Goal: Download file/media

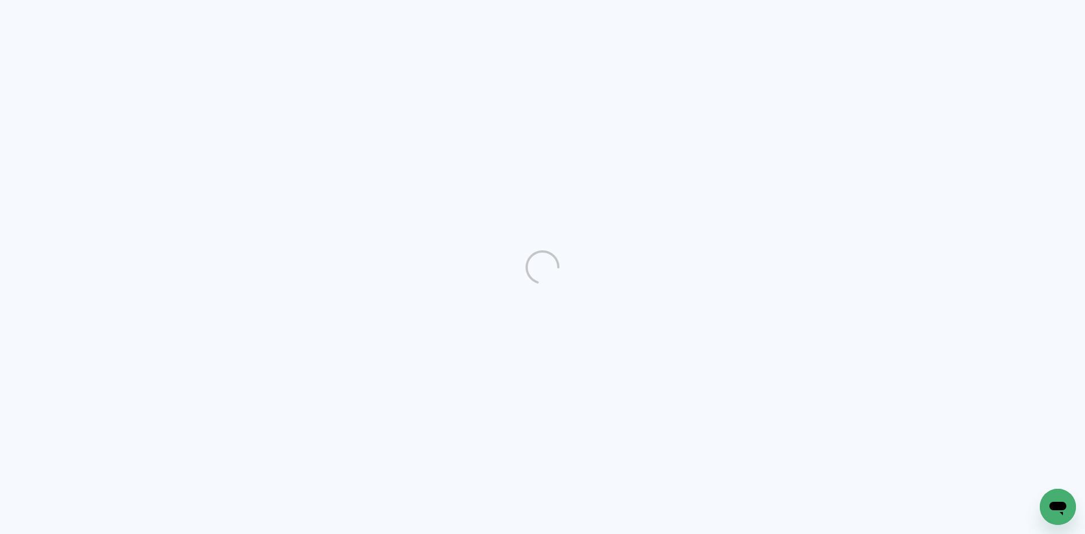
click at [1062, 494] on div "Abrir janela de mensagens" at bounding box center [1058, 507] width 34 height 34
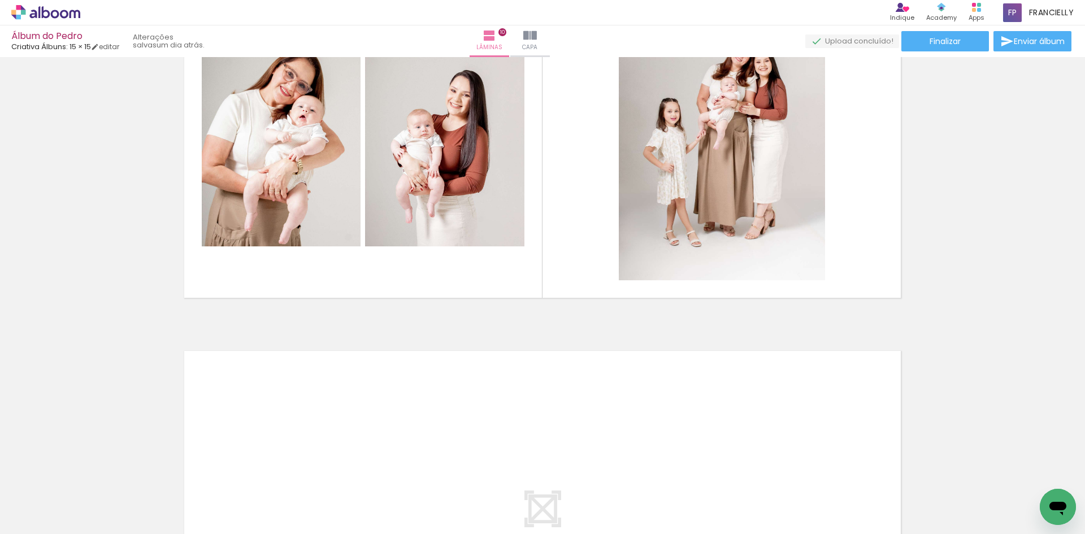
scroll to position [3448, 0]
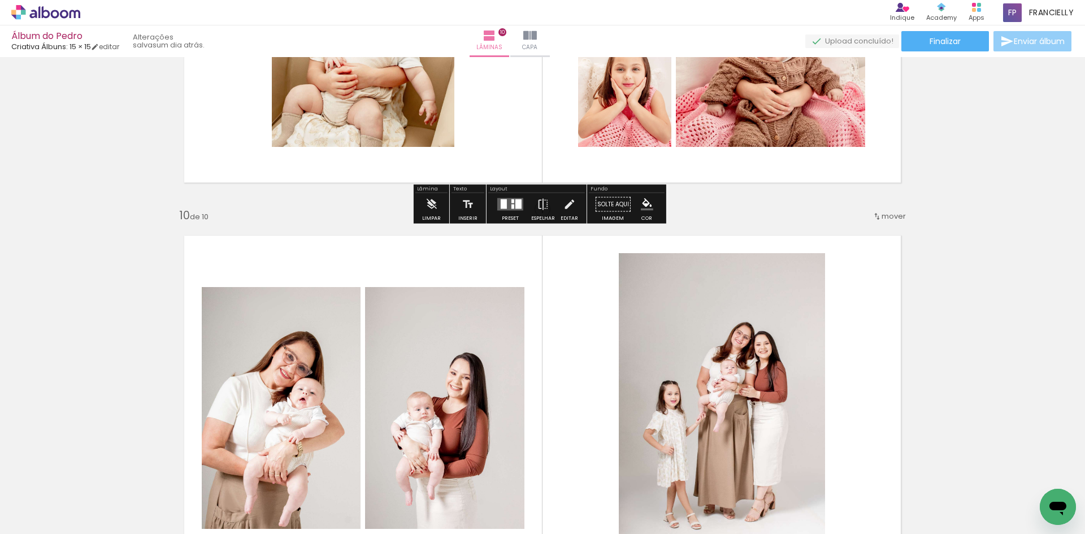
click at [1027, 42] on span "Enviar álbum" at bounding box center [1039, 41] width 51 height 8
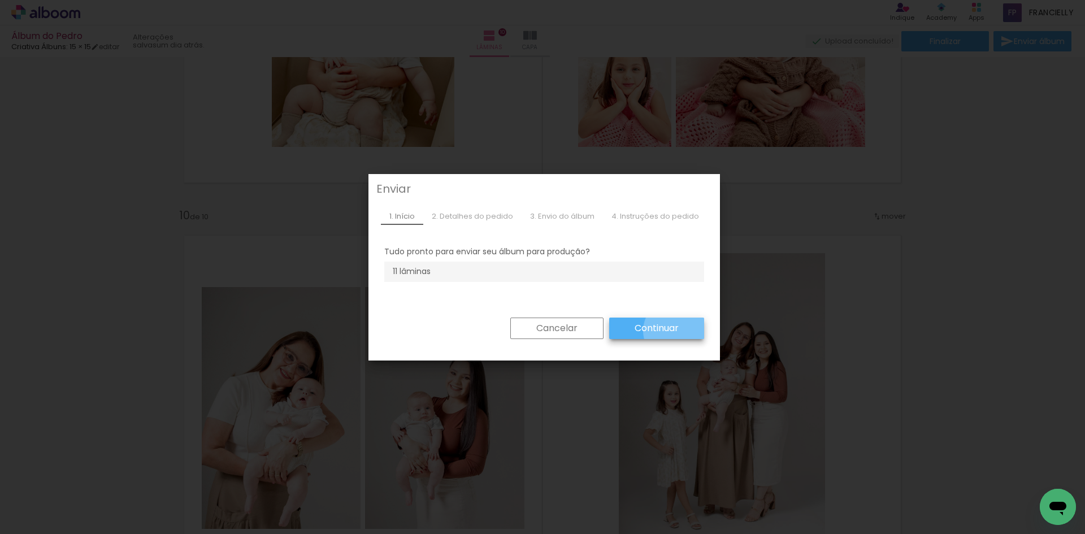
click at [0, 0] on slot "Continuar" at bounding box center [0, 0] width 0 height 0
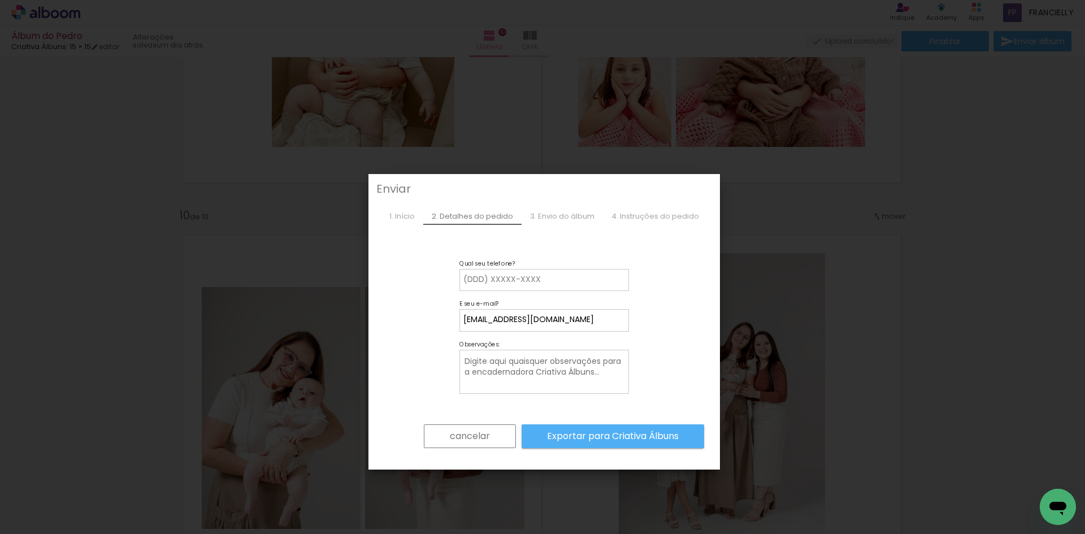
click at [0, 0] on slot "cancelar" at bounding box center [0, 0] width 0 height 0
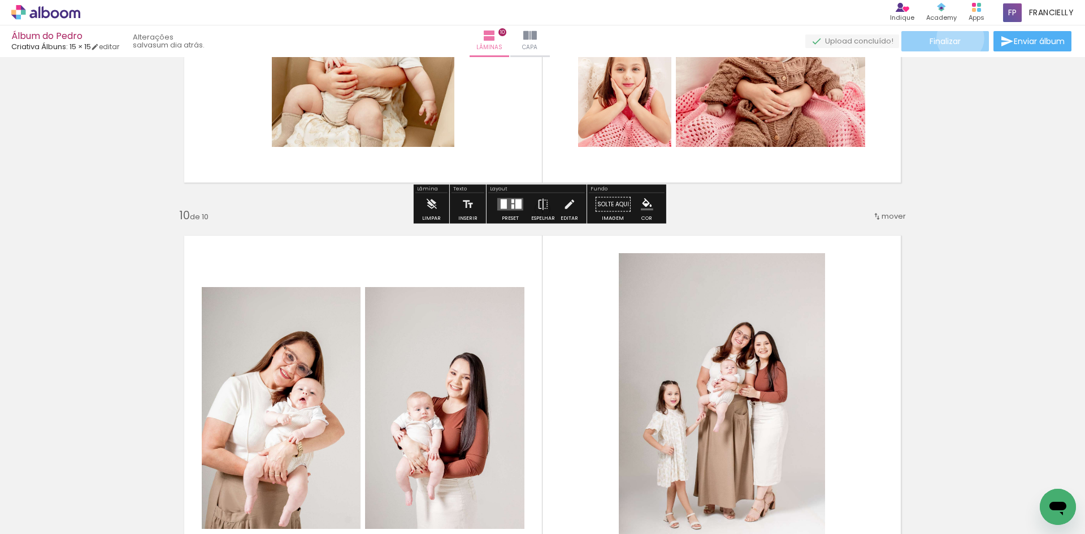
click at [956, 38] on span "Finalizar" at bounding box center [945, 41] width 31 height 8
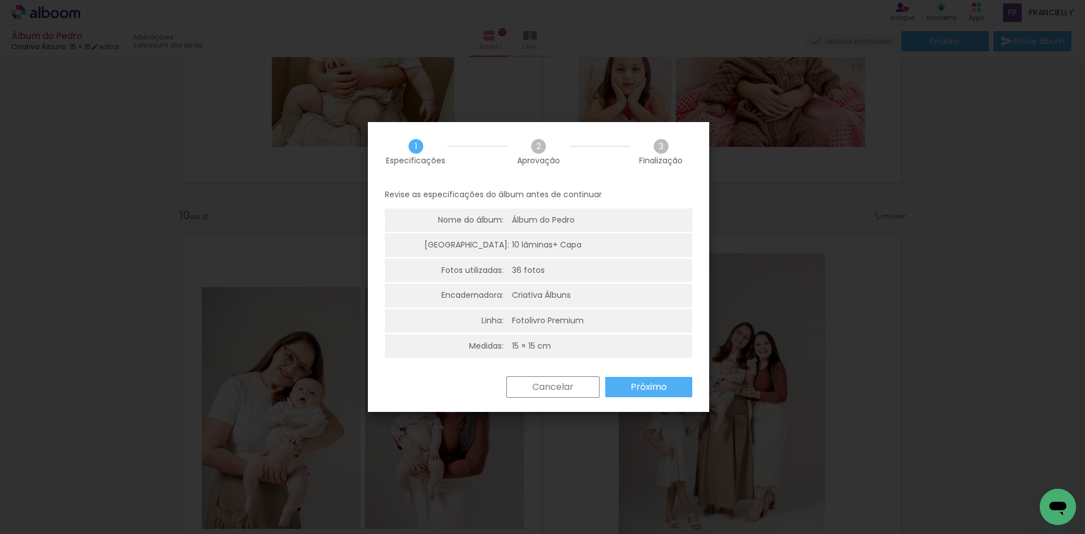
click at [0, 0] on slot "Próximo" at bounding box center [0, 0] width 0 height 0
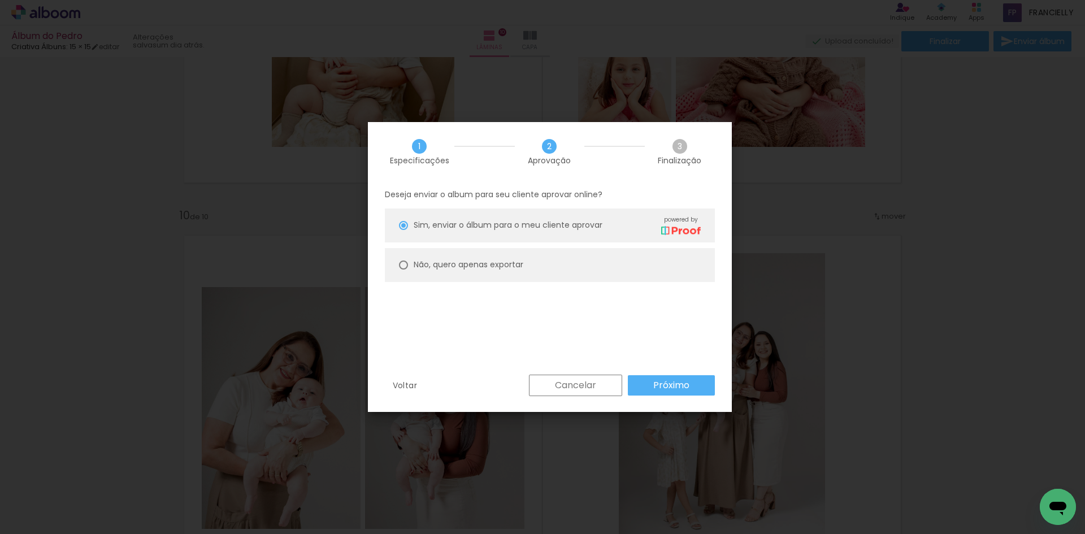
click at [0, 0] on slot "Não, quero apenas exportar" at bounding box center [0, 0] width 0 height 0
type paper-radio-button "on"
click at [0, 0] on slot "Próximo" at bounding box center [0, 0] width 0 height 0
type input "Alta, 300 DPI"
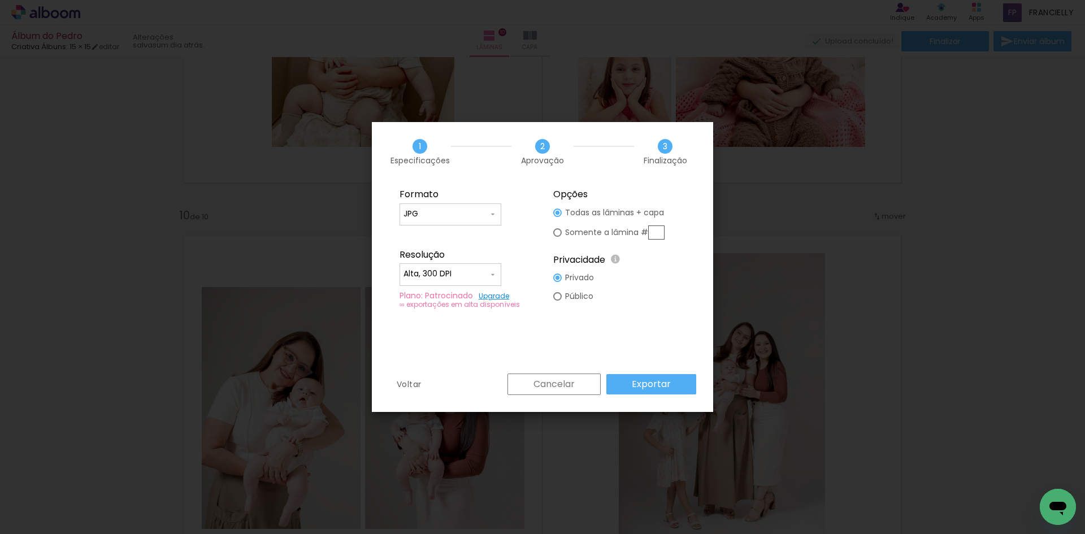
click at [440, 213] on input "JPG" at bounding box center [446, 214] width 85 height 11
click at [440, 213] on paper-item "JPG" at bounding box center [451, 212] width 102 height 23
click at [436, 279] on input "Alta, 300 DPI" at bounding box center [446, 274] width 85 height 11
click at [436, 279] on paper-item "Alta, 300 DPI" at bounding box center [451, 272] width 102 height 23
click at [0, 0] on slot "Exportar" at bounding box center [0, 0] width 0 height 0
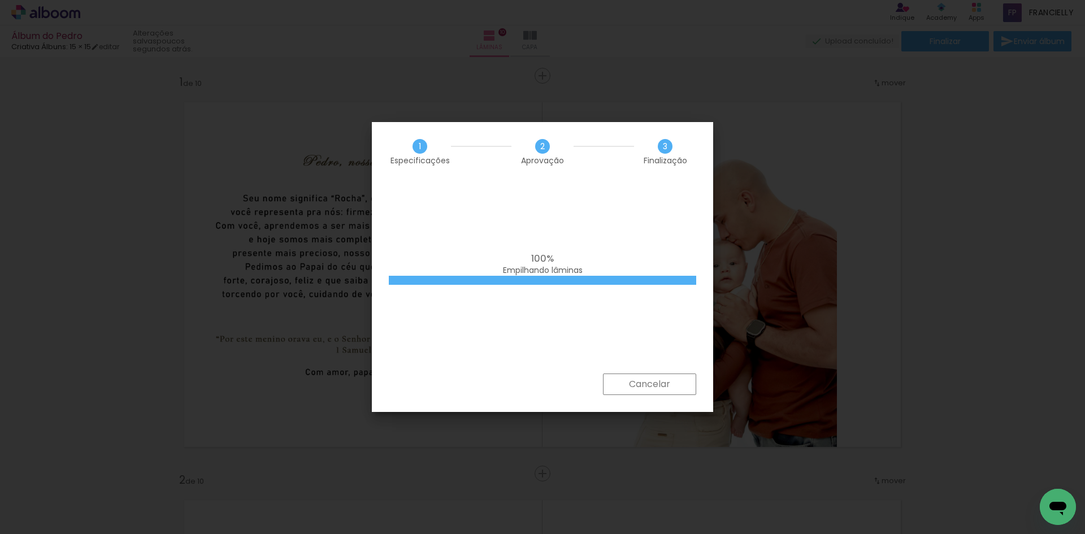
scroll to position [3448, 0]
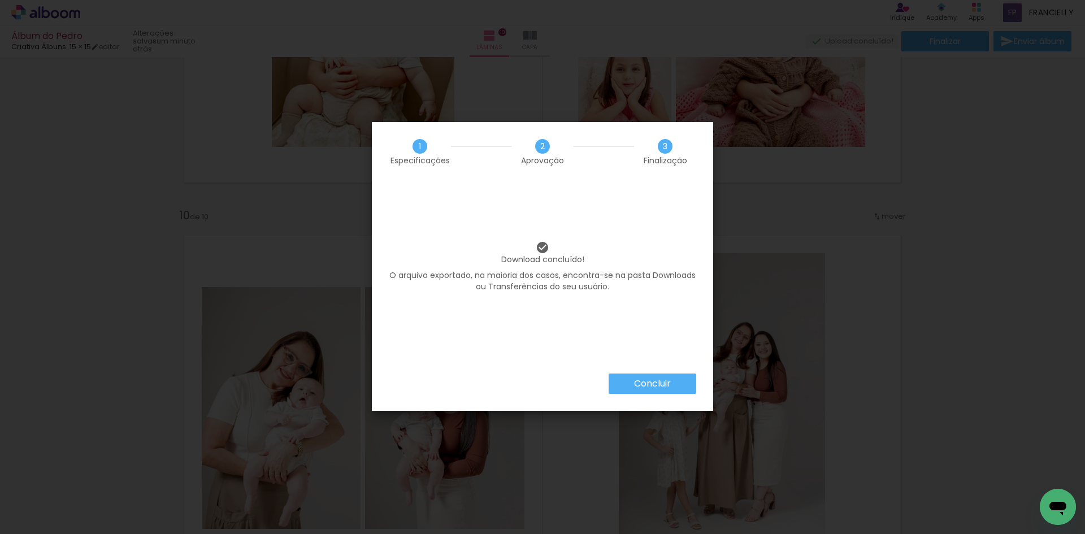
click at [692, 318] on div "Download concluído! O arquivo exportado, na maioria dos casos, encontra-se na p…" at bounding box center [542, 277] width 341 height 192
click at [0, 0] on slot "Concluir" at bounding box center [0, 0] width 0 height 0
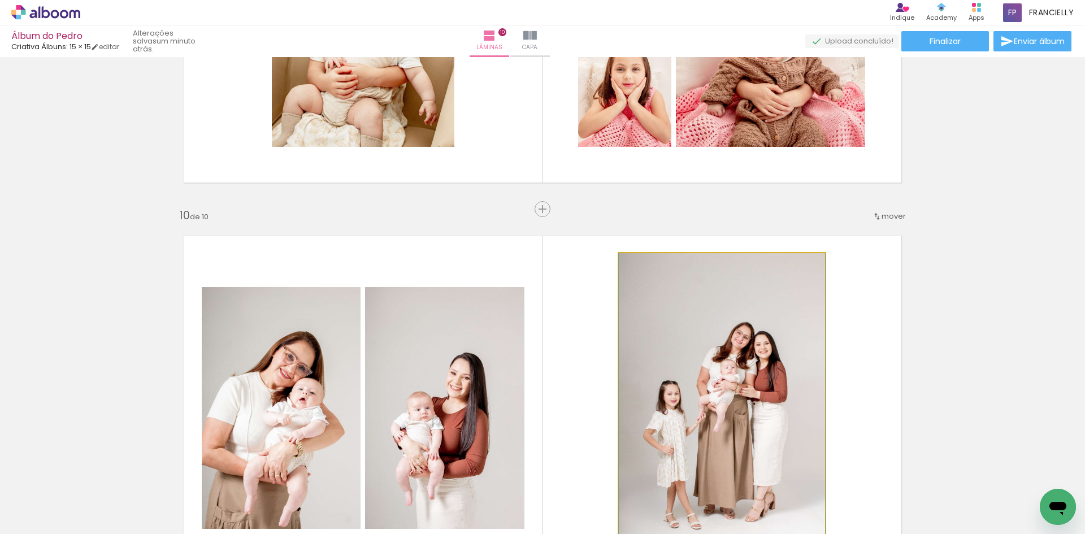
click at [736, 352] on quentale-photo at bounding box center [722, 408] width 206 height 310
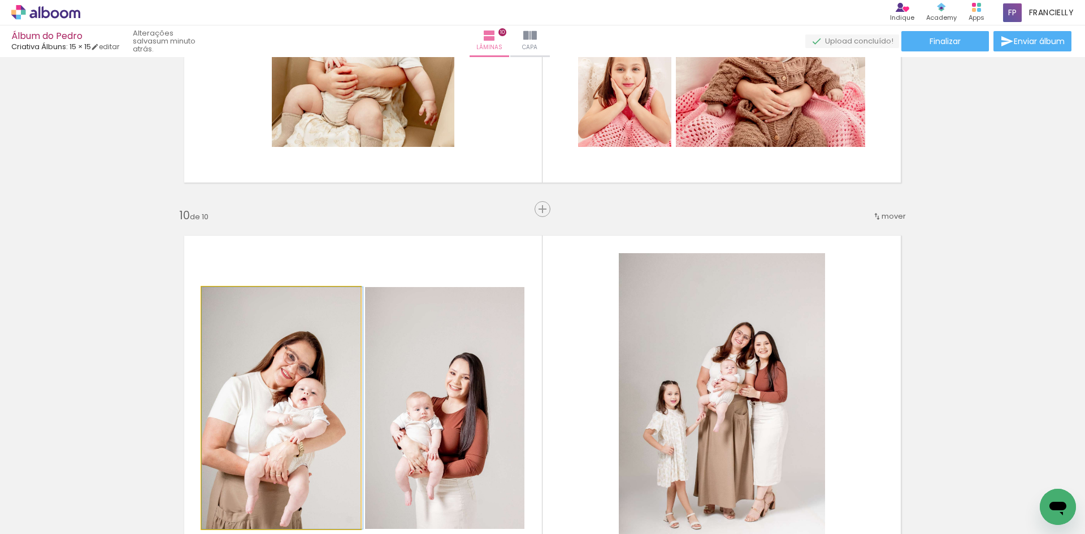
drag, startPoint x: 283, startPoint y: 330, endPoint x: 487, endPoint y: 312, distance: 204.9
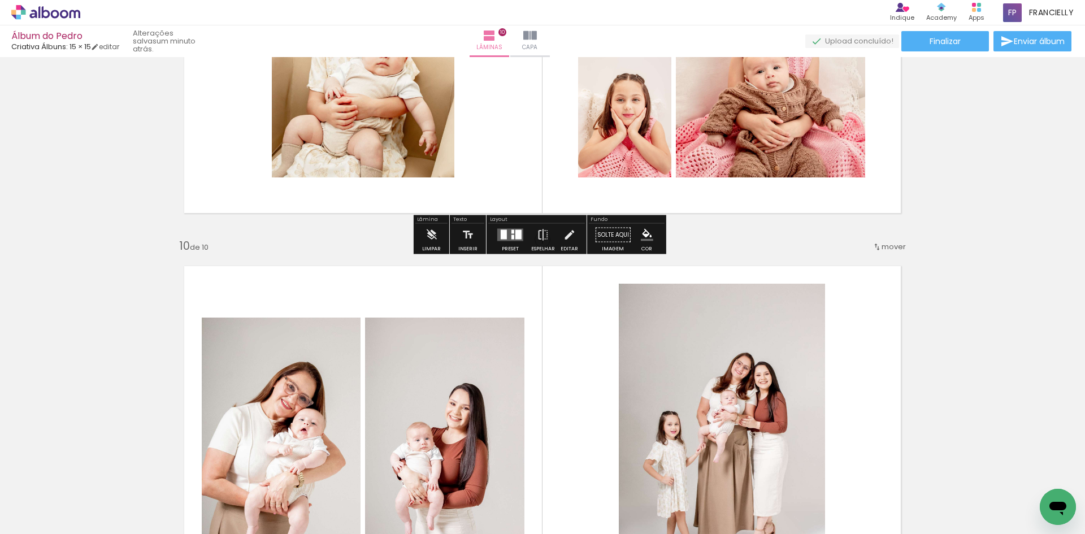
scroll to position [3337, 0]
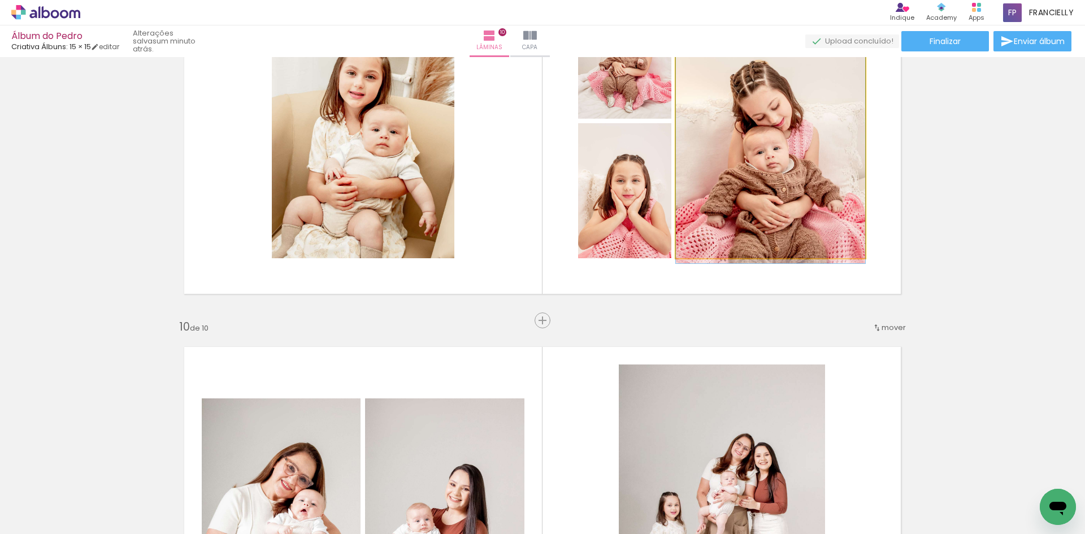
click at [718, 167] on quentale-photo at bounding box center [770, 121] width 189 height 274
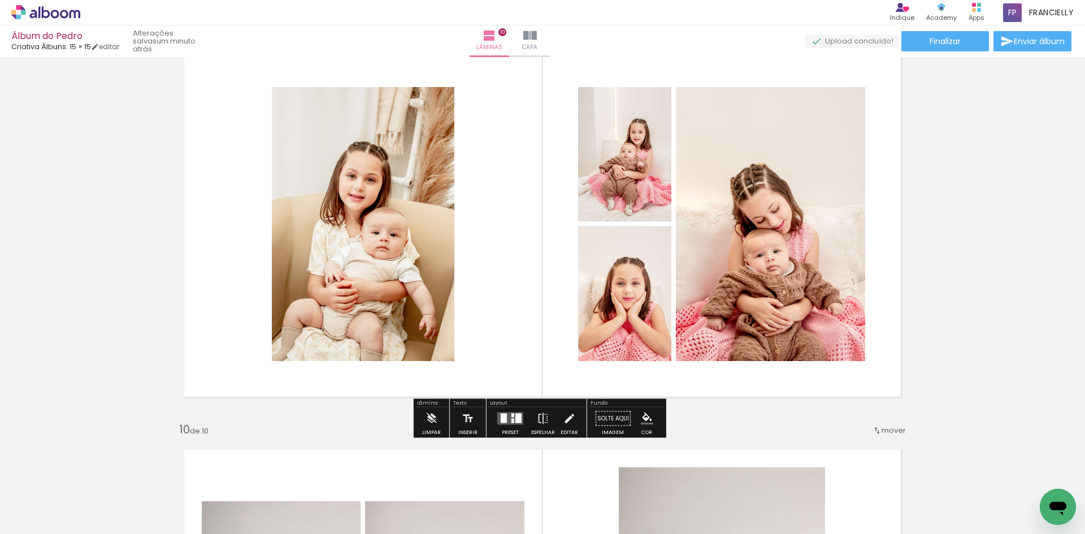
scroll to position [3167, 0]
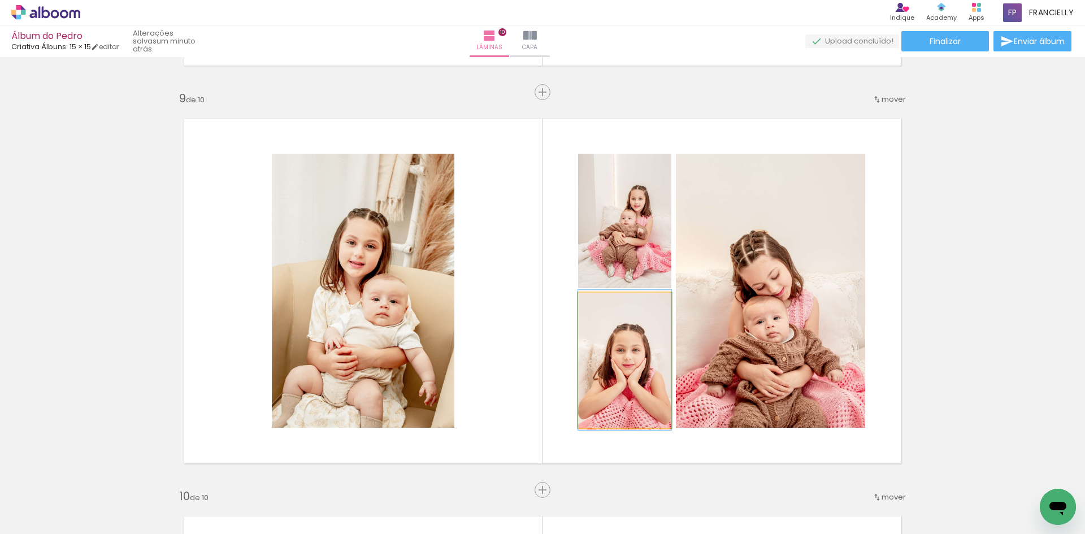
drag, startPoint x: 607, startPoint y: 394, endPoint x: 635, endPoint y: 272, distance: 124.9
click at [607, 395] on quentale-photo at bounding box center [624, 360] width 93 height 135
click at [642, 202] on quentale-photo at bounding box center [624, 221] width 93 height 135
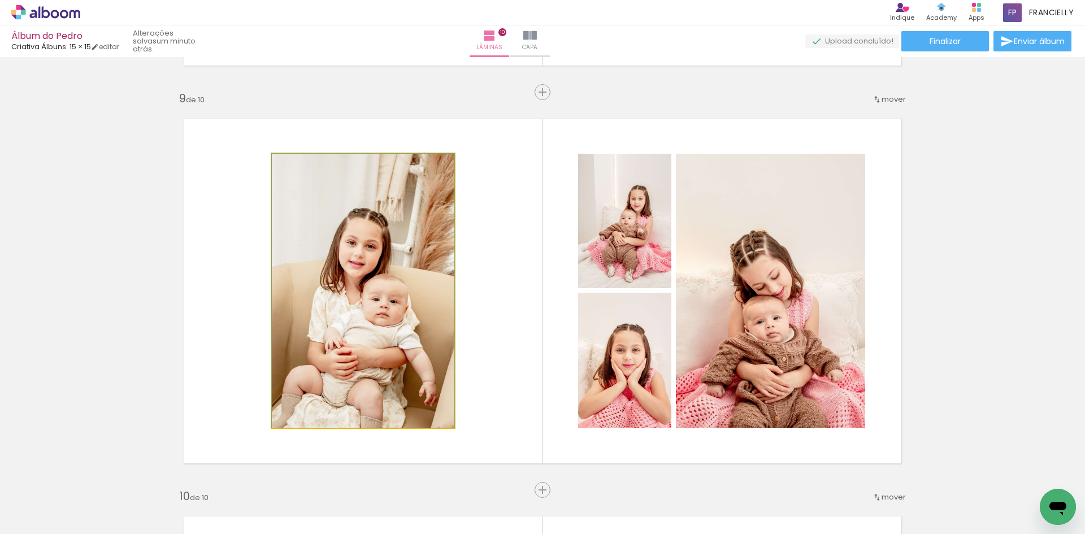
click at [272, 285] on quentale-photo at bounding box center [363, 291] width 183 height 274
drag, startPoint x: 285, startPoint y: 278, endPoint x: 424, endPoint y: 363, distance: 163.2
click at [285, 279] on quentale-photo at bounding box center [363, 291] width 183 height 274
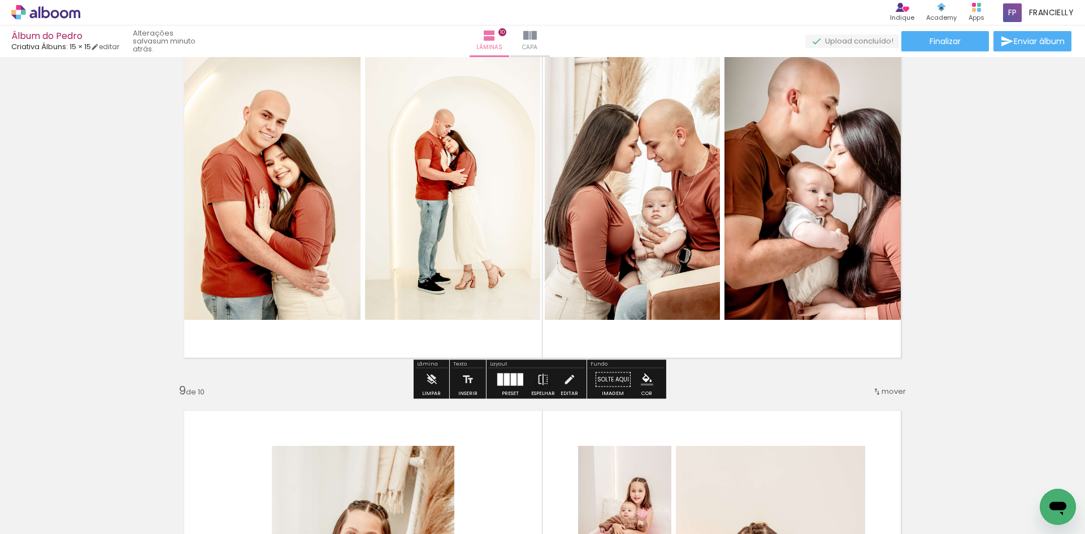
scroll to position [2772, 0]
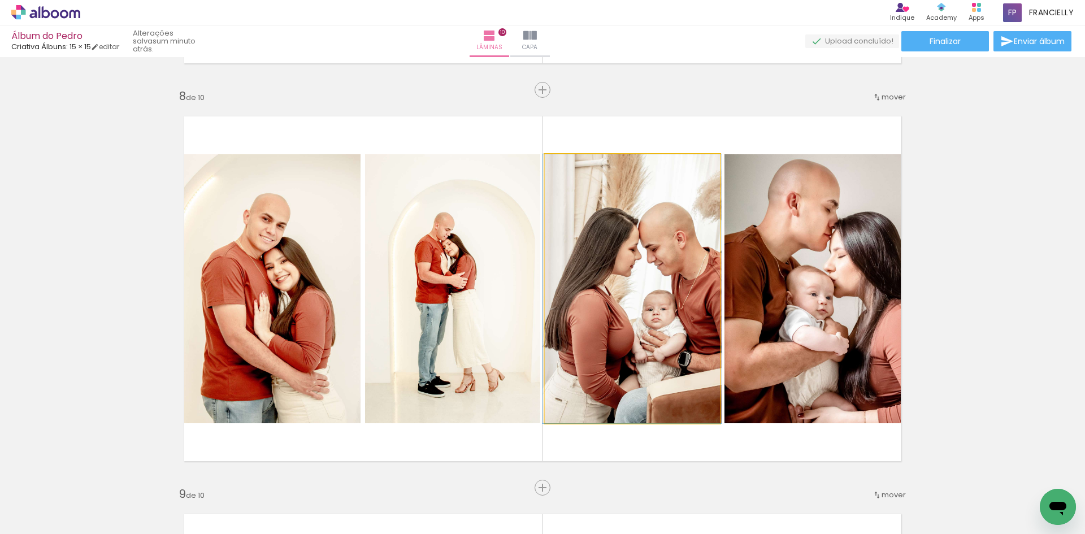
click at [646, 303] on quentale-photo at bounding box center [632, 288] width 175 height 269
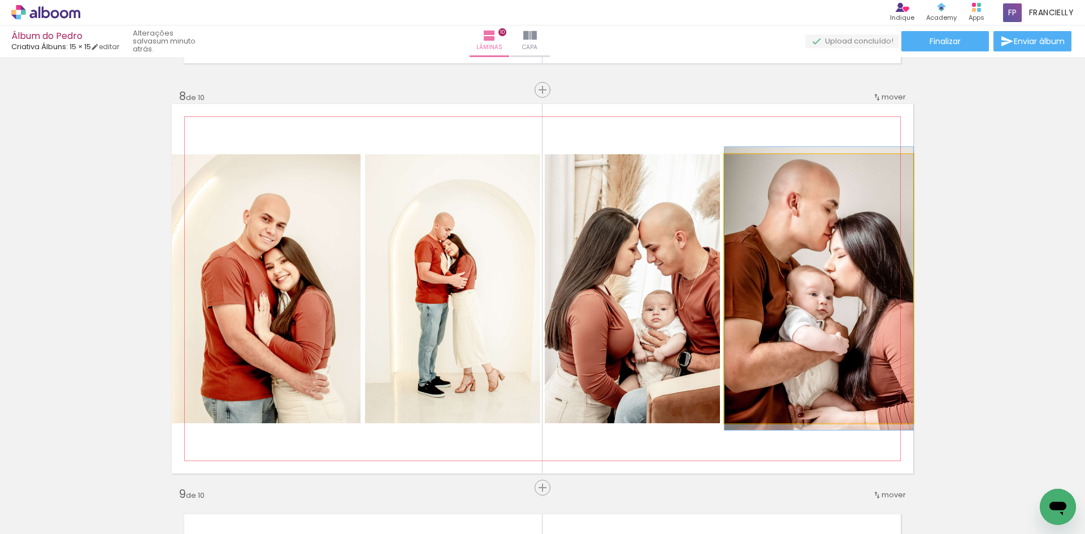
click at [775, 311] on quentale-photo at bounding box center [819, 288] width 189 height 269
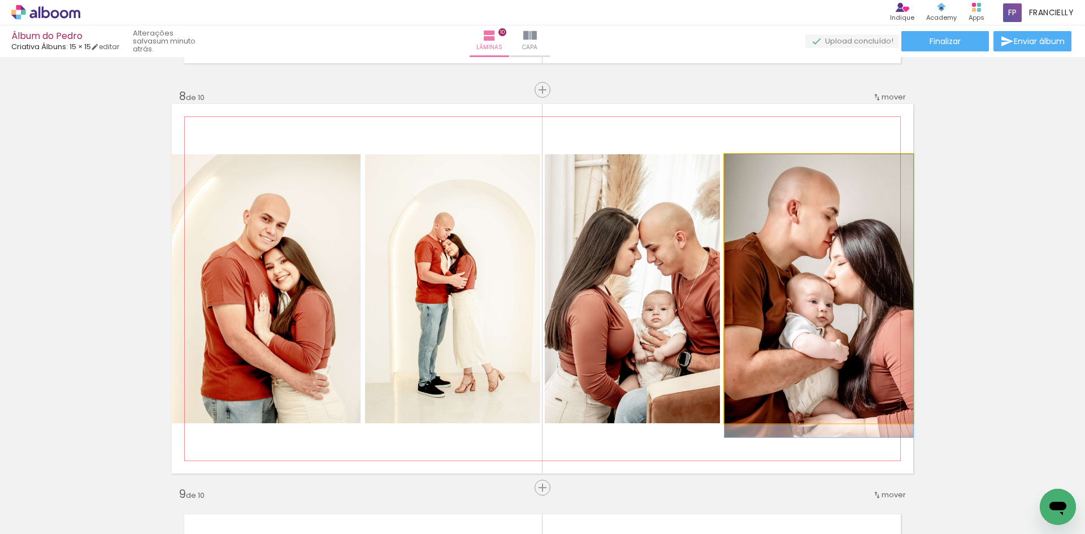
drag, startPoint x: 760, startPoint y: 306, endPoint x: 759, endPoint y: 320, distance: 14.2
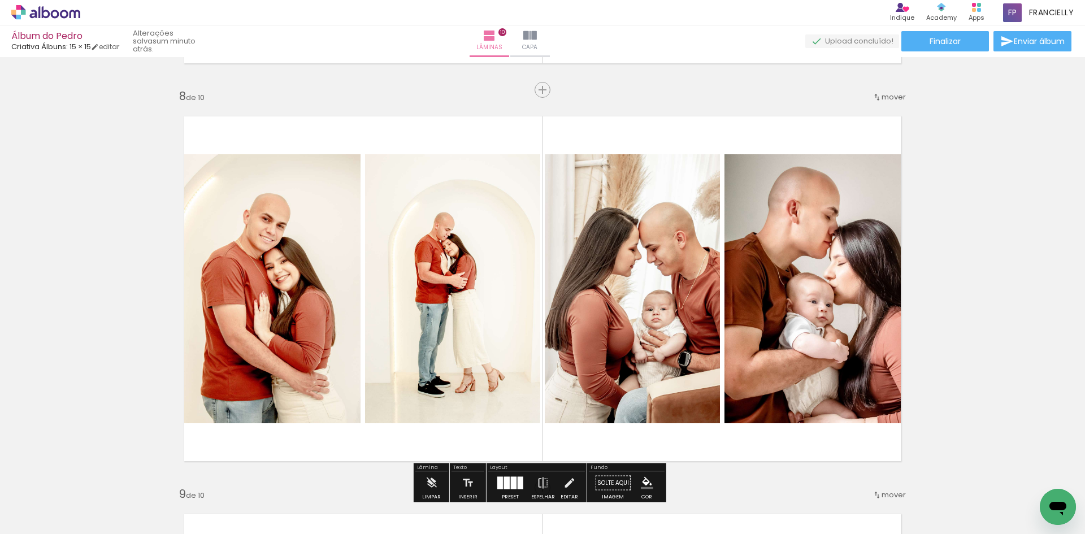
click at [348, 336] on quentale-photo at bounding box center [266, 288] width 189 height 269
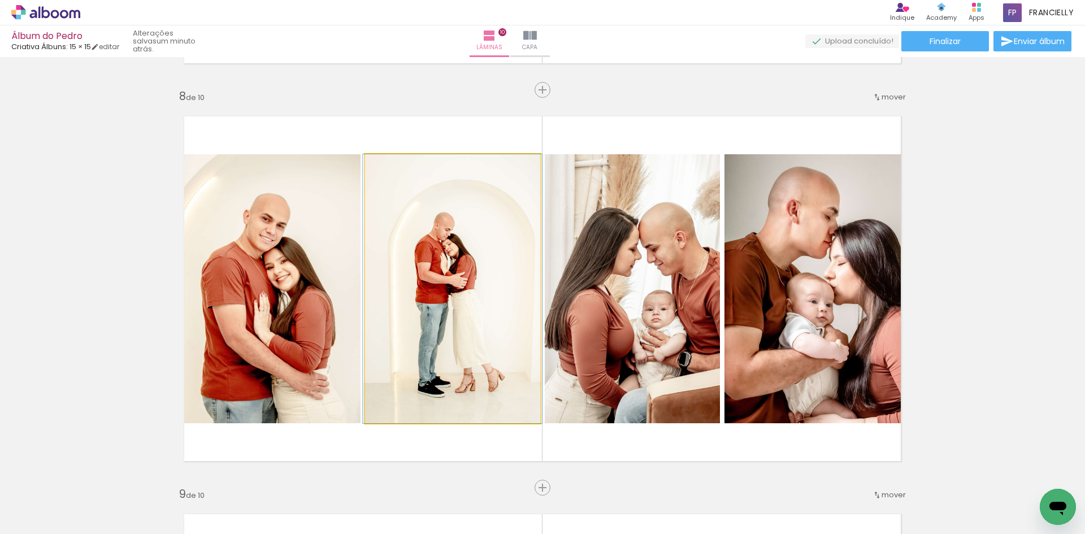
drag, startPoint x: 397, startPoint y: 315, endPoint x: 281, endPoint y: 307, distance: 116.8
click at [398, 316] on quentale-photo at bounding box center [452, 288] width 175 height 269
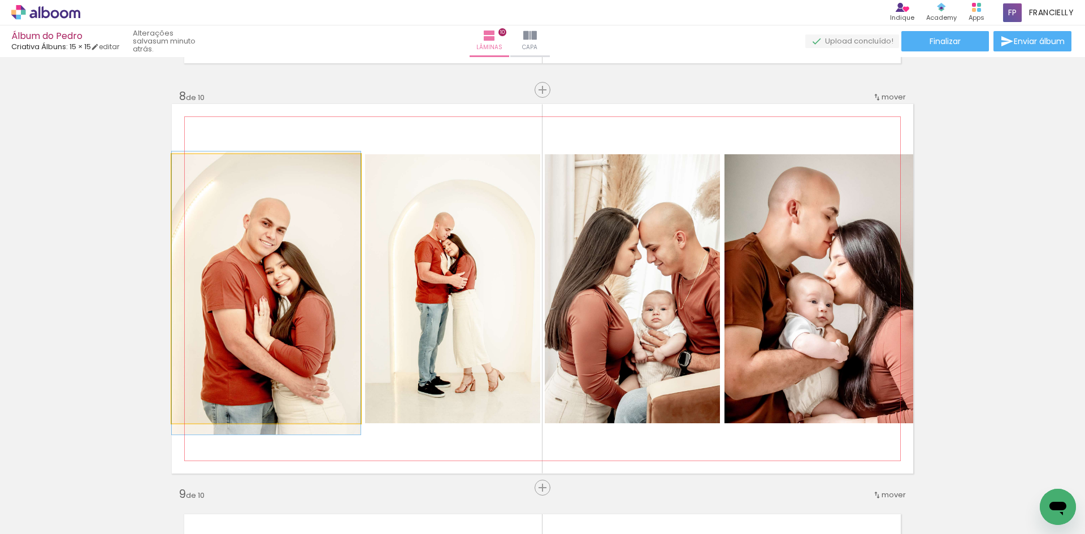
drag, startPoint x: 278, startPoint y: 310, endPoint x: 438, endPoint y: 323, distance: 161.1
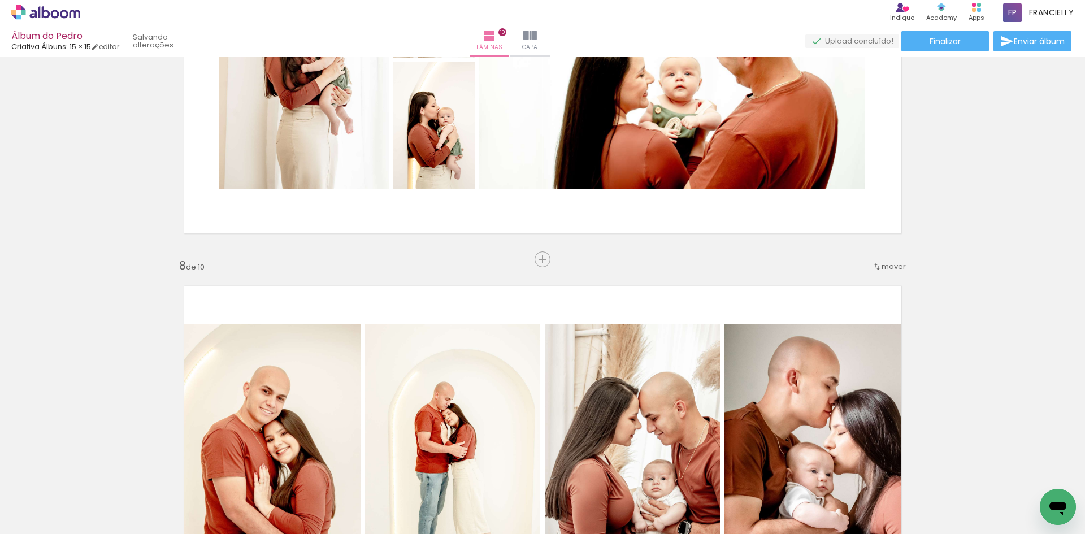
scroll to position [2376, 0]
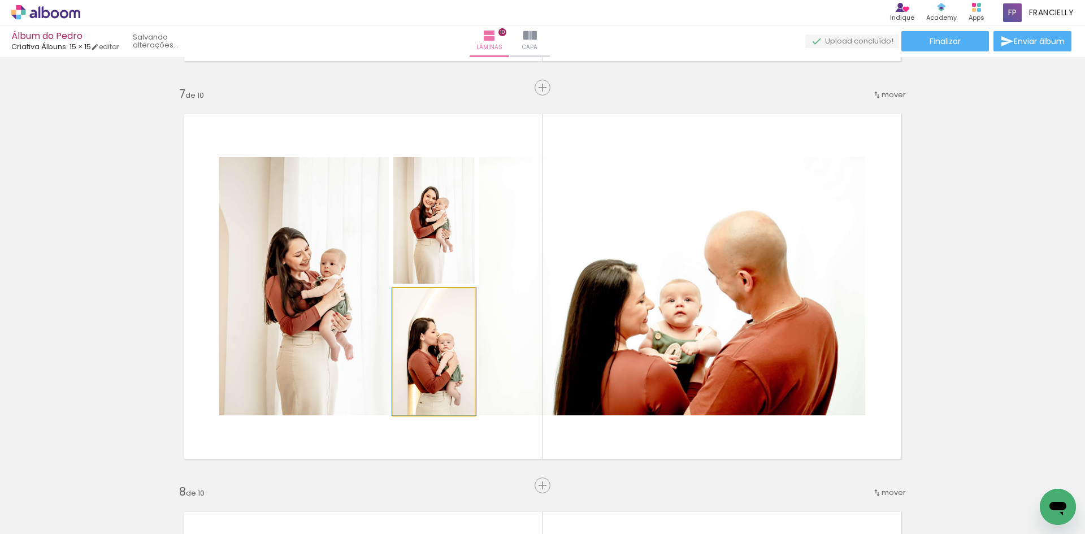
click at [446, 363] on quentale-photo at bounding box center [433, 351] width 81 height 127
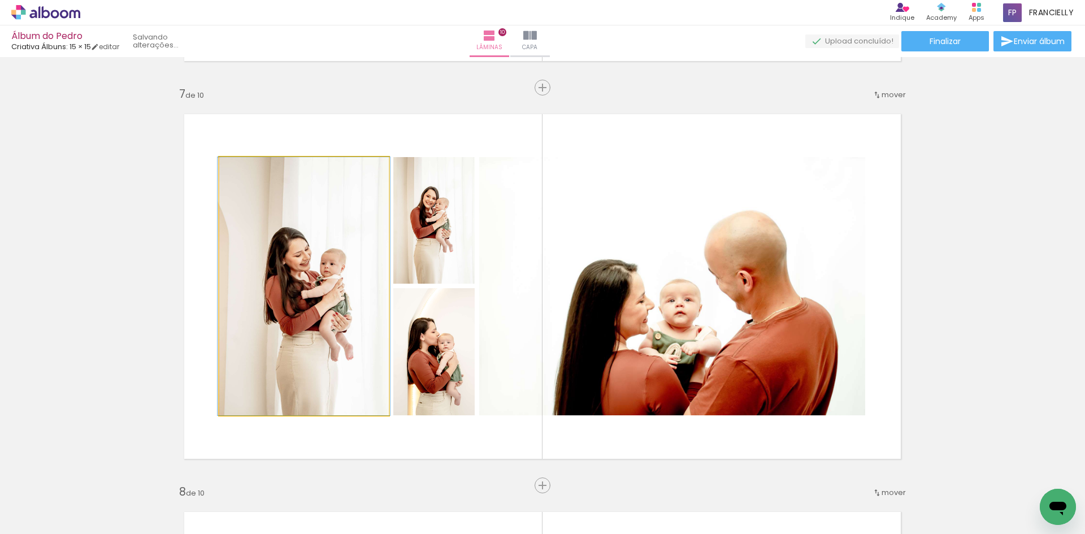
click at [271, 318] on quentale-photo at bounding box center [304, 286] width 170 height 258
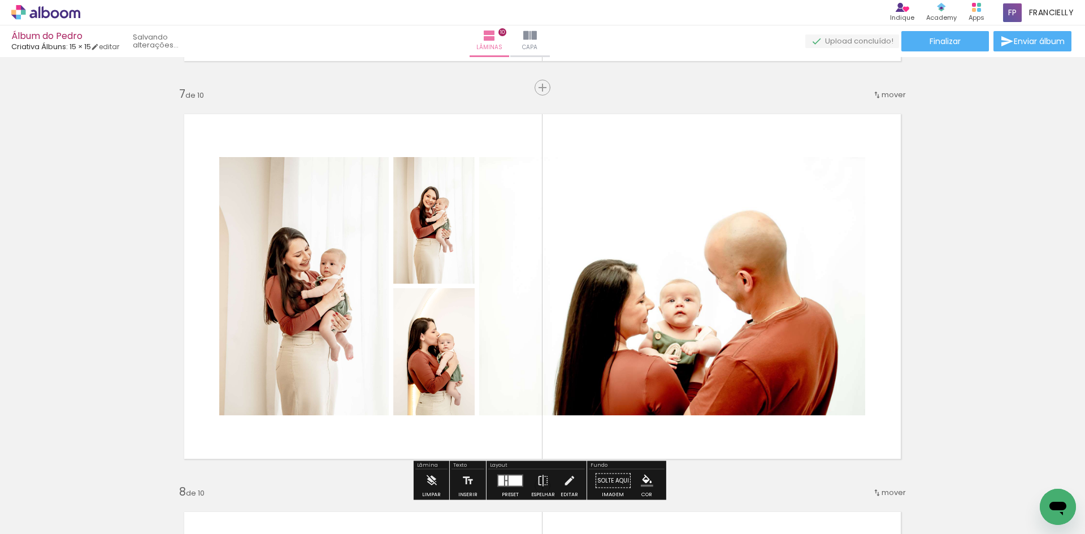
click at [342, 274] on quentale-photo at bounding box center [304, 286] width 170 height 258
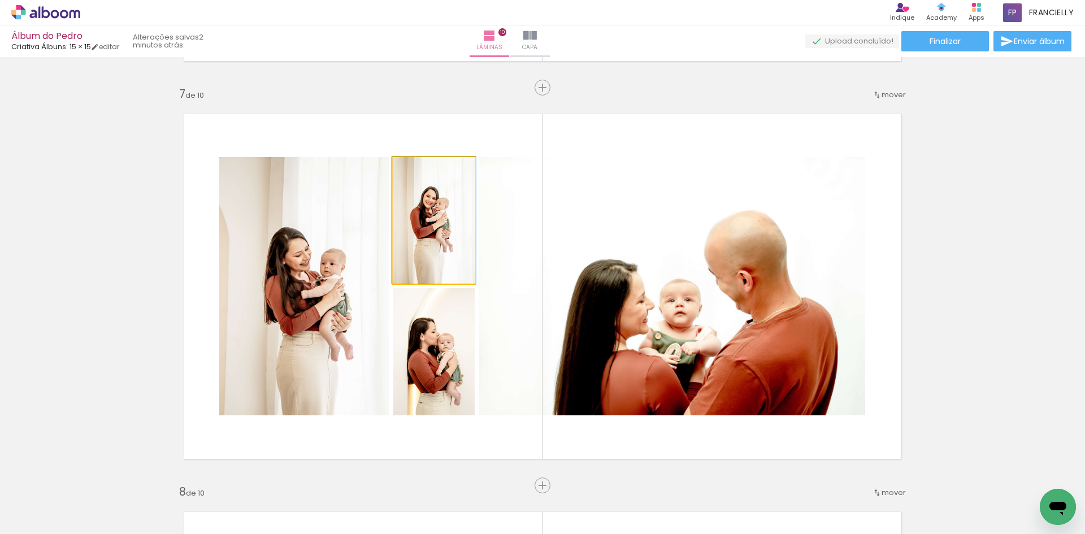
drag, startPoint x: 426, startPoint y: 236, endPoint x: 463, endPoint y: 237, distance: 37.3
click at [426, 237] on quentale-photo at bounding box center [433, 220] width 81 height 127
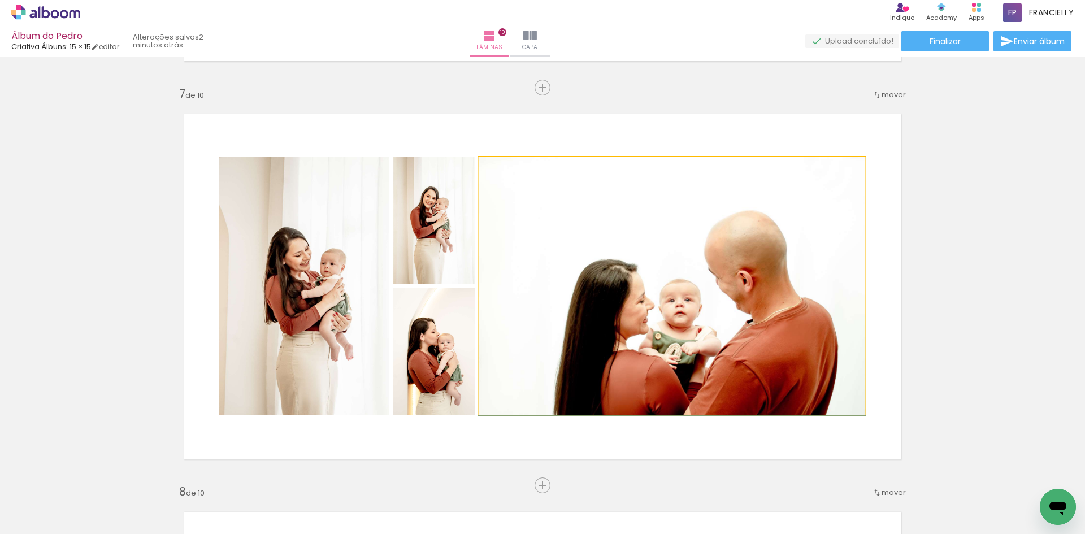
click at [723, 294] on quentale-photo at bounding box center [672, 286] width 386 height 258
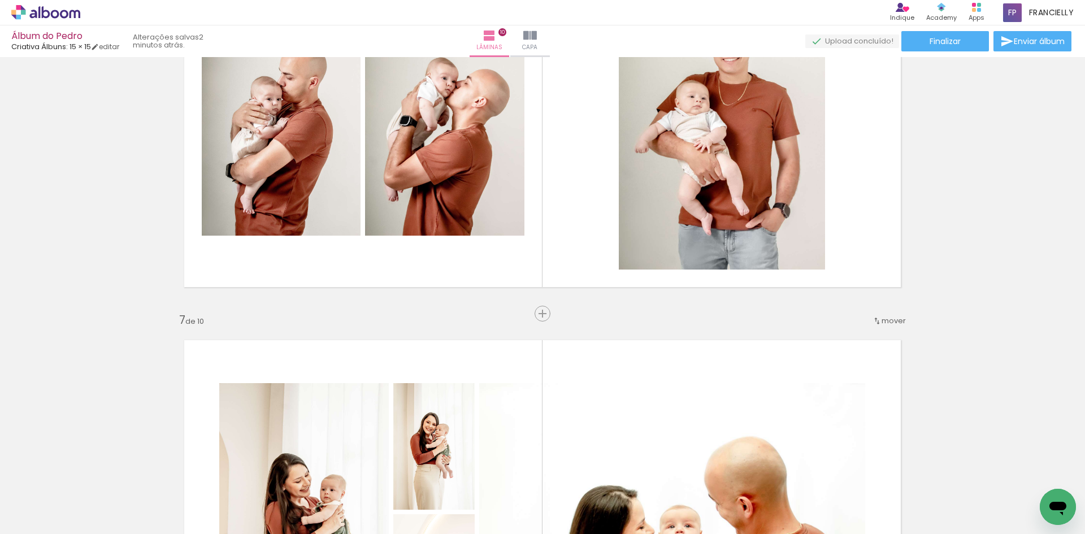
scroll to position [2037, 0]
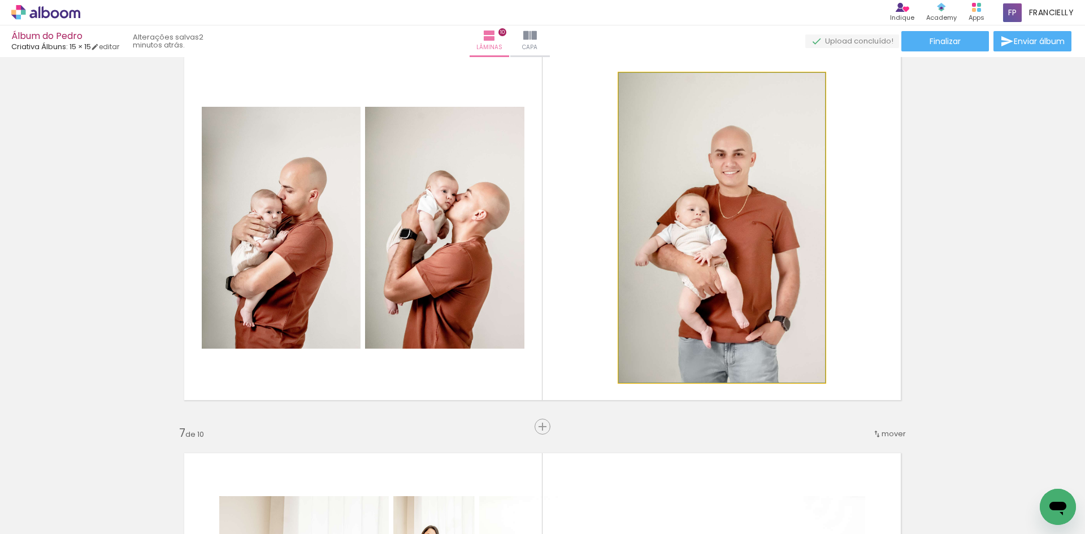
click at [722, 283] on quentale-photo at bounding box center [722, 228] width 206 height 310
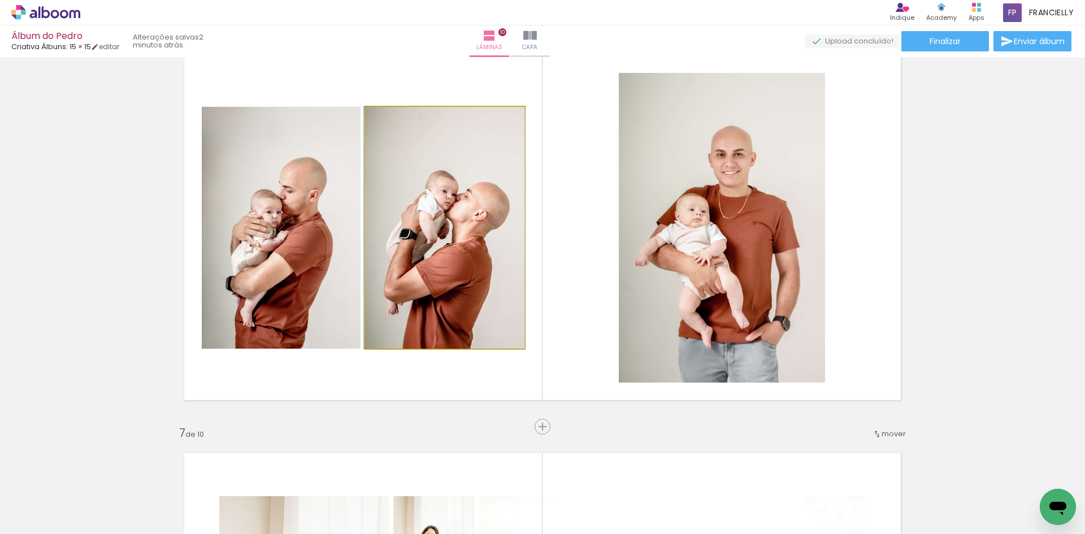
click at [436, 227] on quentale-photo at bounding box center [444, 228] width 159 height 242
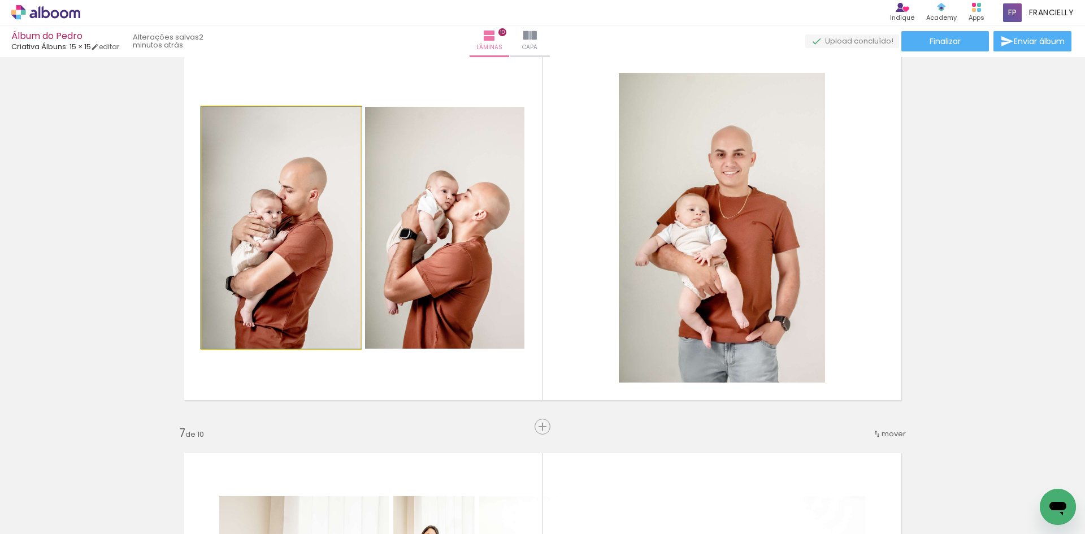
click at [293, 209] on quentale-photo at bounding box center [281, 228] width 159 height 242
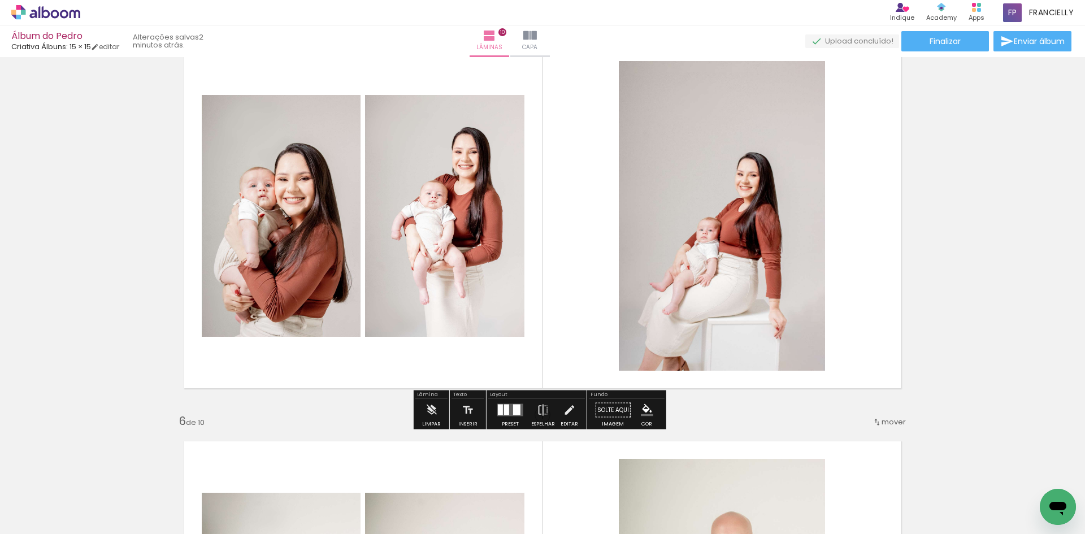
scroll to position [1641, 0]
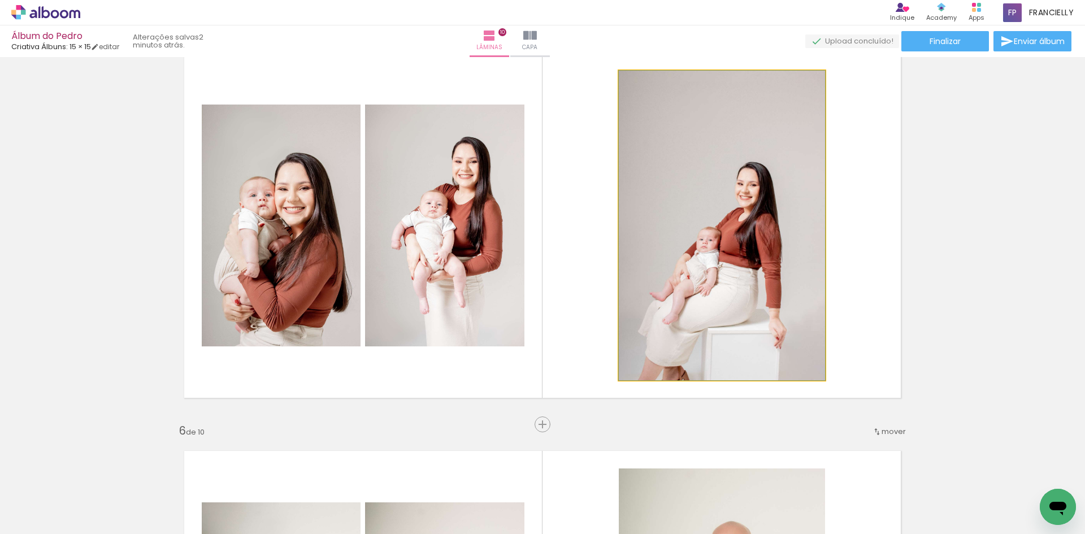
click at [707, 304] on quentale-photo at bounding box center [722, 226] width 206 height 310
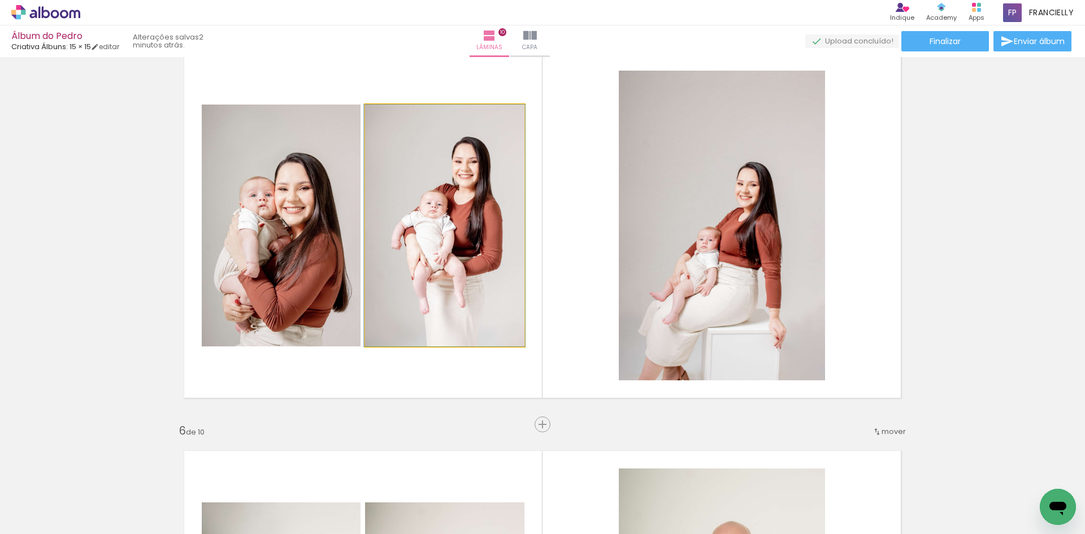
click at [433, 243] on quentale-photo at bounding box center [444, 226] width 159 height 242
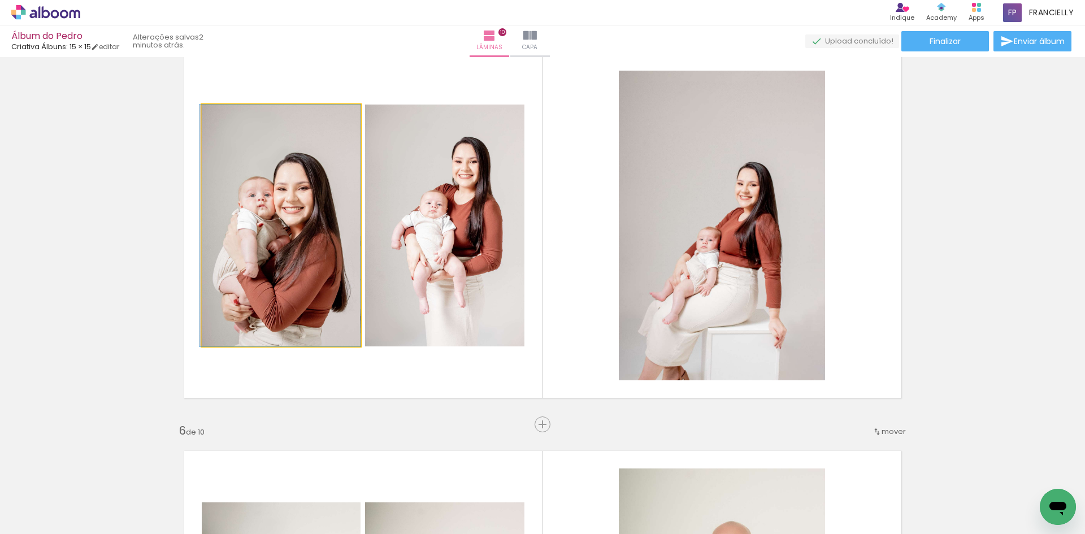
drag, startPoint x: 333, startPoint y: 233, endPoint x: 323, endPoint y: 223, distance: 13.6
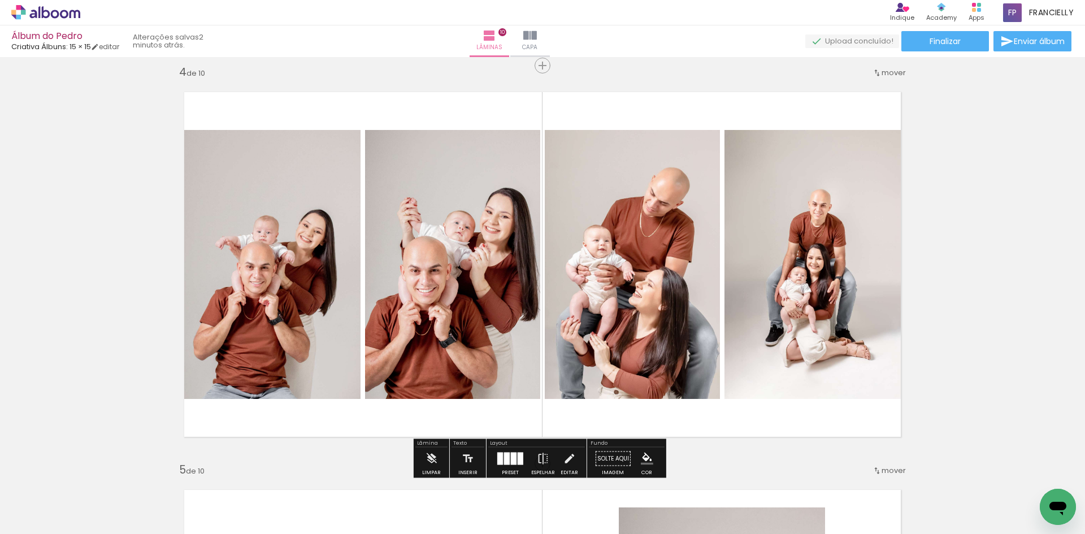
scroll to position [1132, 0]
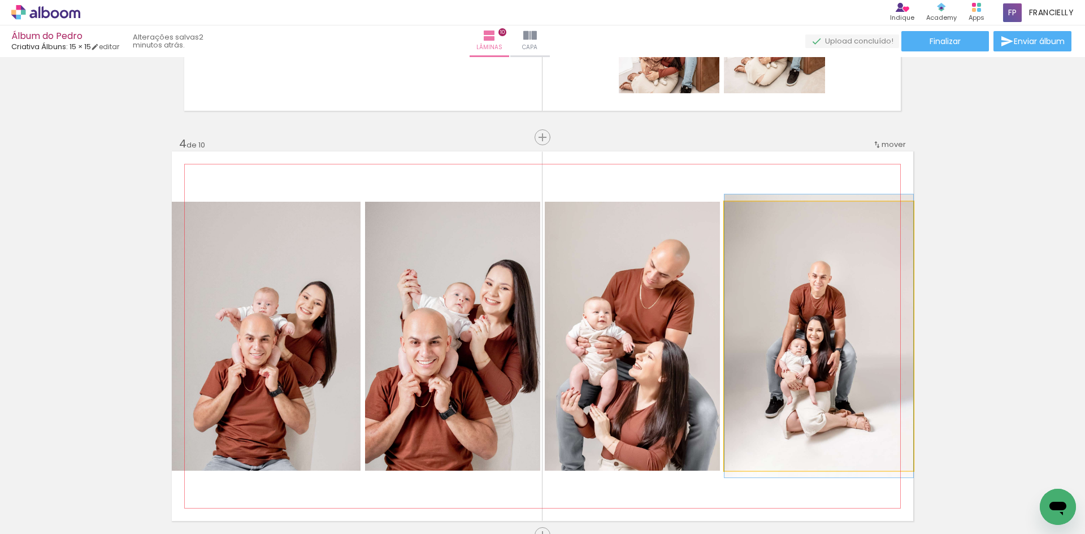
click at [725, 305] on quentale-photo at bounding box center [819, 336] width 189 height 269
click at [903, 304] on quentale-photo at bounding box center [819, 336] width 189 height 269
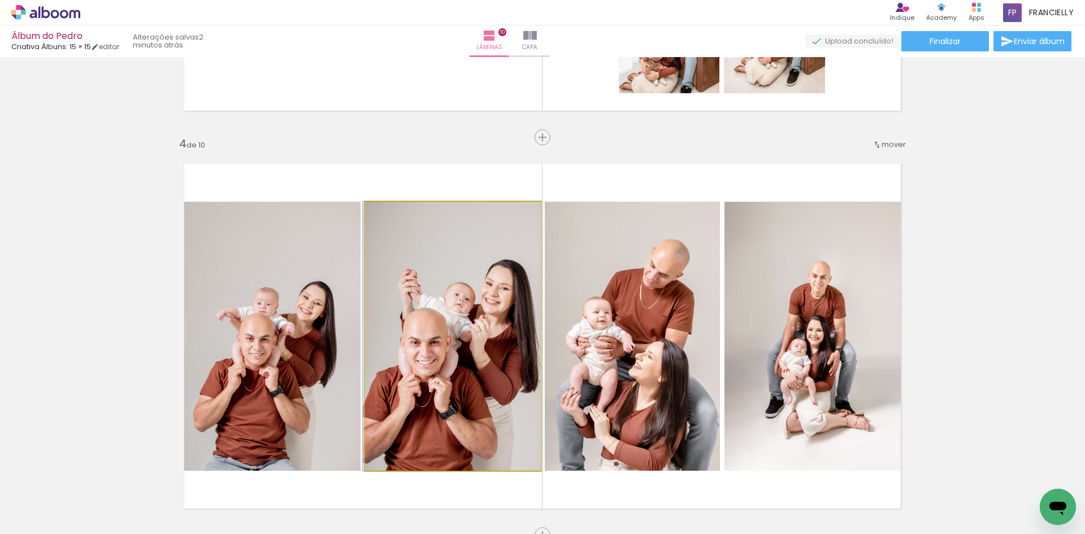
click at [365, 339] on quentale-photo at bounding box center [452, 336] width 175 height 269
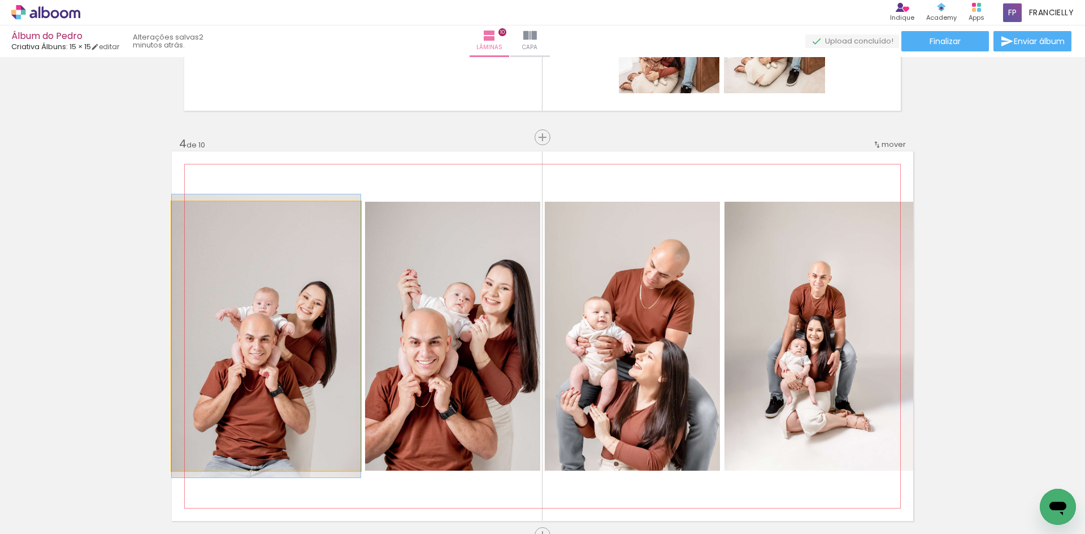
click at [270, 314] on quentale-photo at bounding box center [266, 336] width 189 height 269
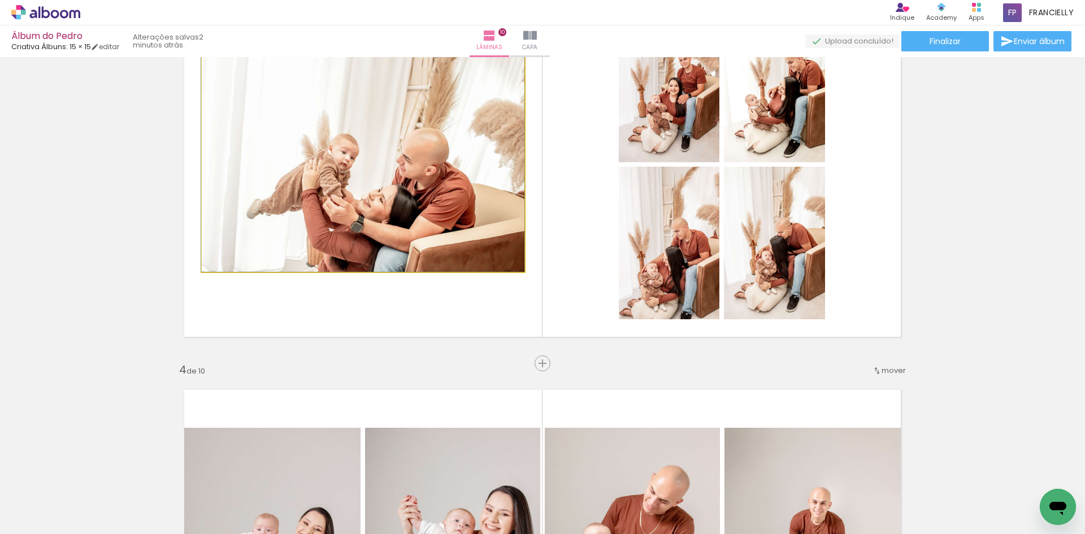
click at [401, 199] on quentale-photo at bounding box center [363, 164] width 323 height 215
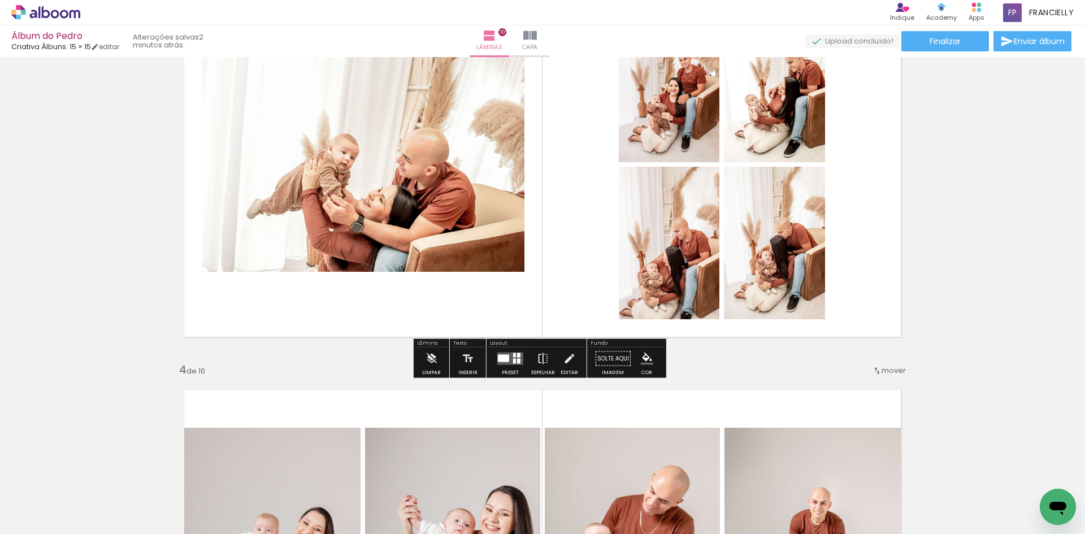
scroll to position [737, 0]
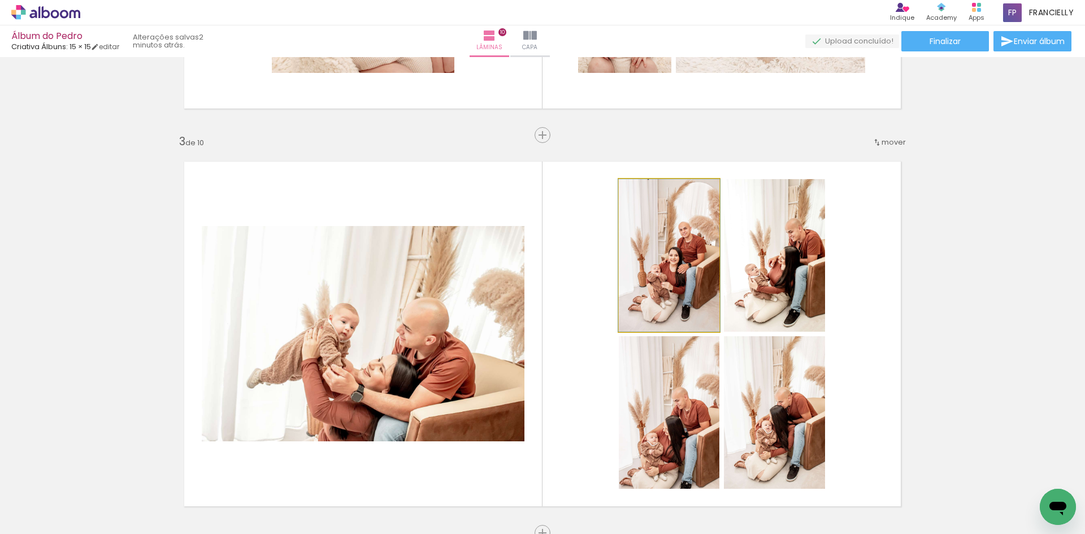
click at [659, 275] on quentale-photo at bounding box center [669, 255] width 101 height 153
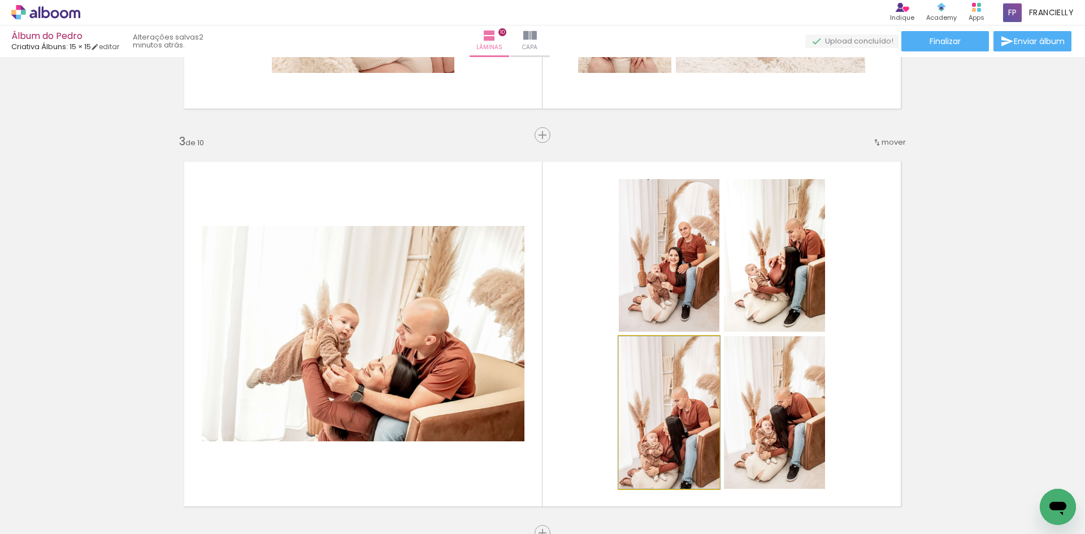
click at [673, 374] on quentale-photo at bounding box center [669, 412] width 101 height 153
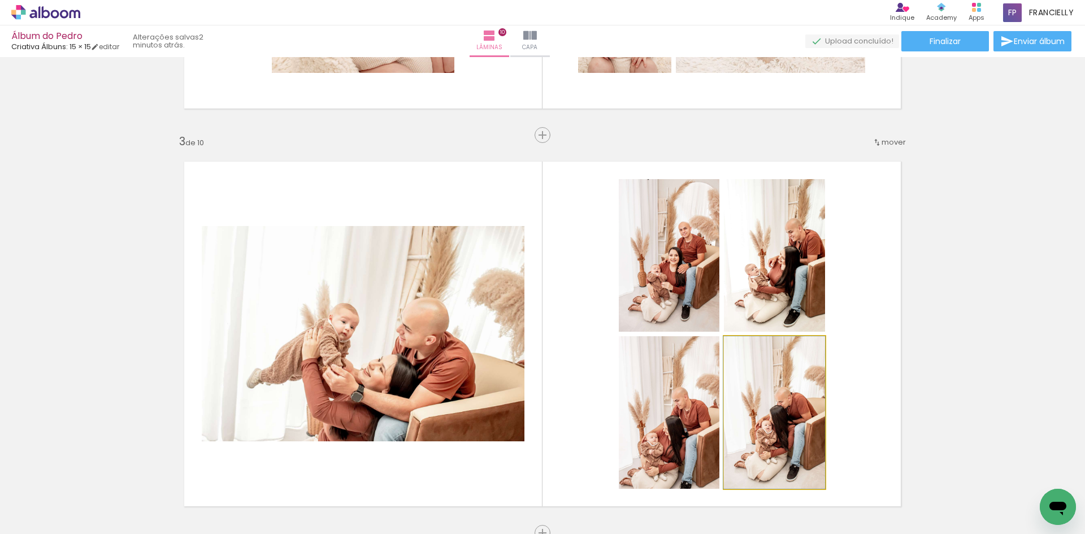
drag, startPoint x: 802, startPoint y: 352, endPoint x: 802, endPoint y: 301, distance: 51.4
click at [802, 350] on quentale-photo at bounding box center [774, 412] width 101 height 153
click at [798, 252] on quentale-photo at bounding box center [774, 255] width 101 height 153
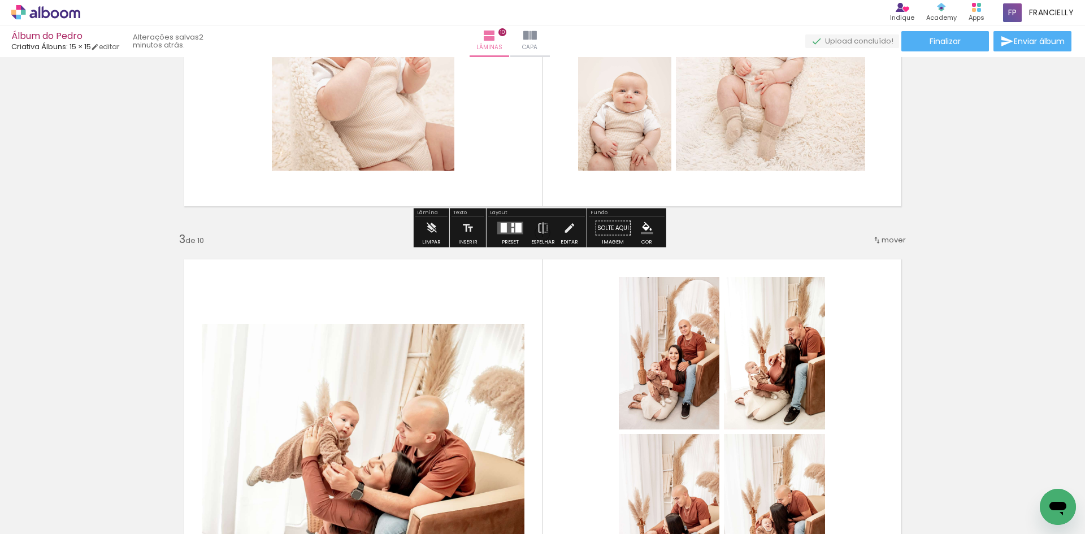
scroll to position [510, 0]
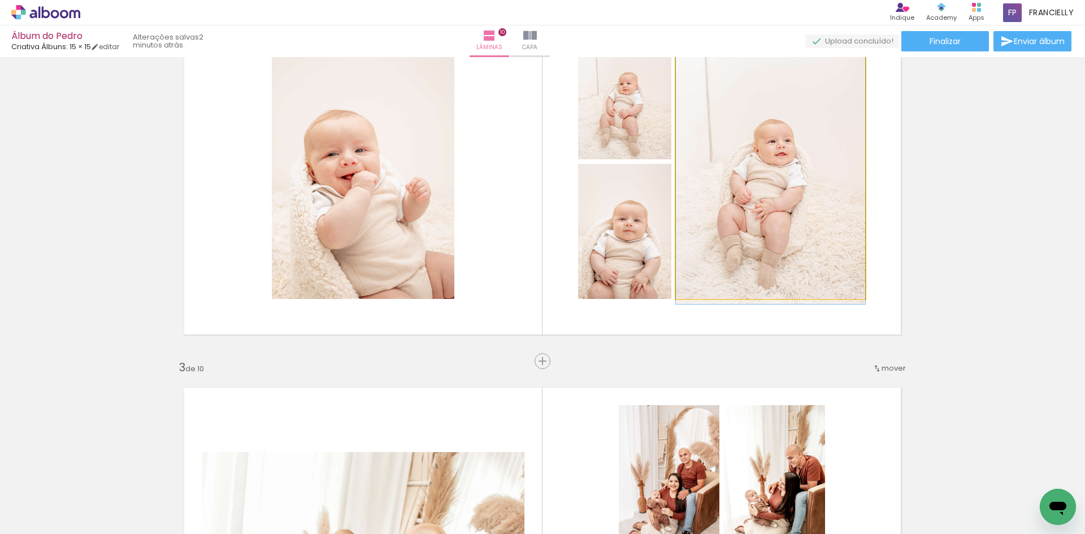
click at [696, 246] on quentale-photo at bounding box center [770, 162] width 189 height 274
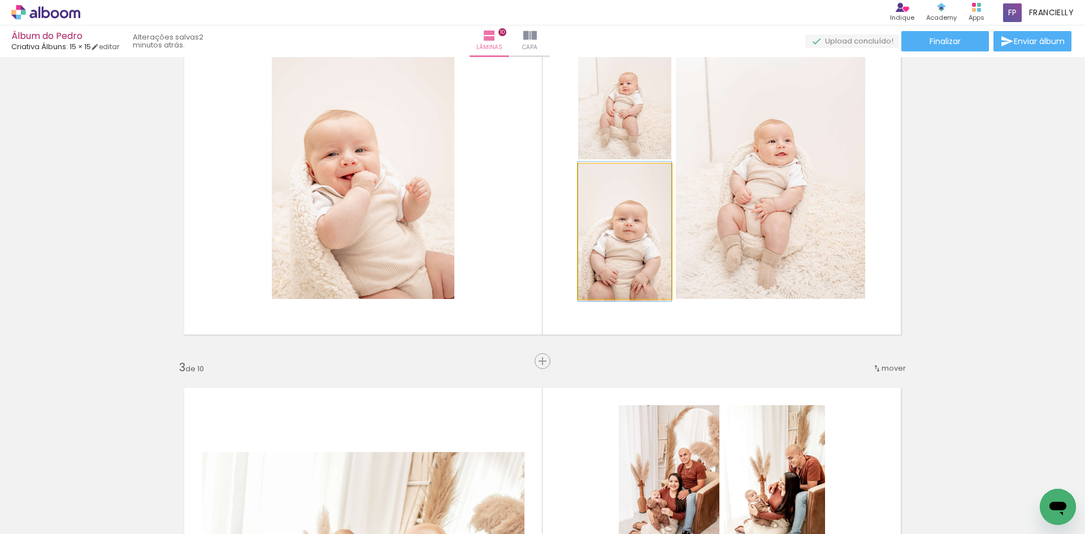
drag, startPoint x: 634, startPoint y: 241, endPoint x: 639, endPoint y: 207, distance: 33.8
click at [634, 241] on quentale-photo at bounding box center [624, 231] width 93 height 135
click at [631, 132] on quentale-photo at bounding box center [624, 92] width 93 height 135
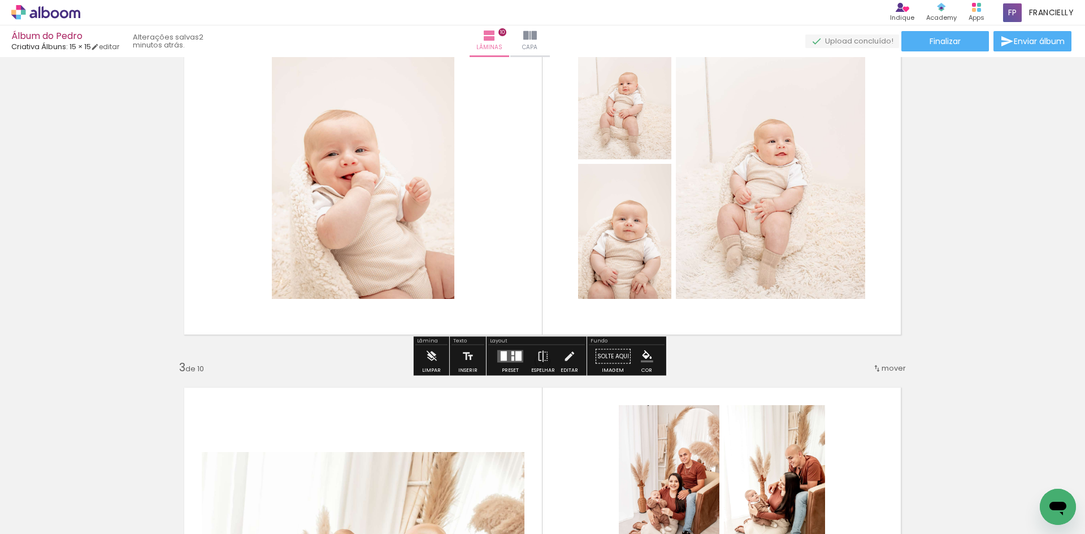
click at [517, 166] on quentale-layouter at bounding box center [543, 162] width 742 height 370
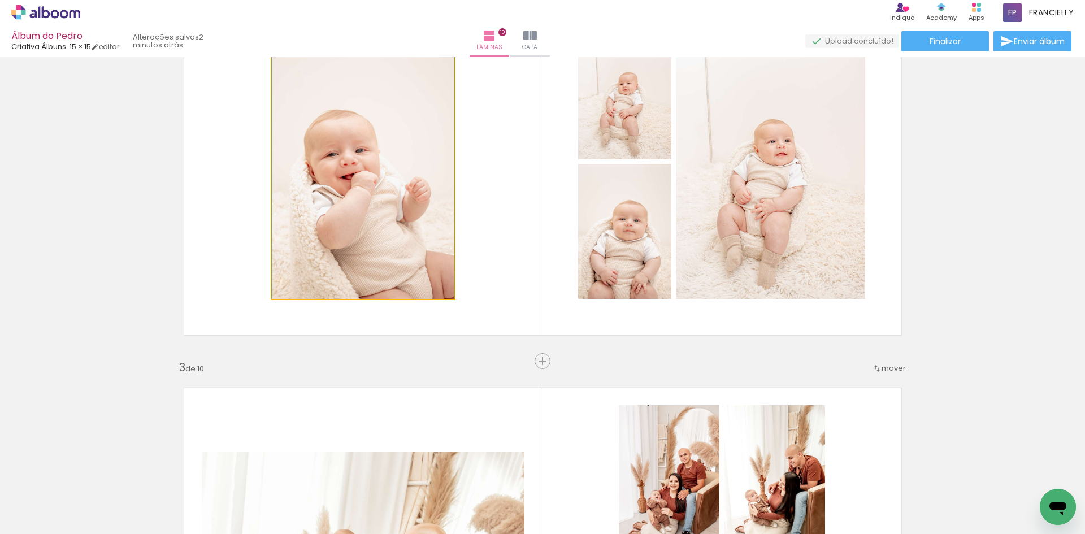
click at [393, 135] on quentale-photo at bounding box center [363, 162] width 183 height 274
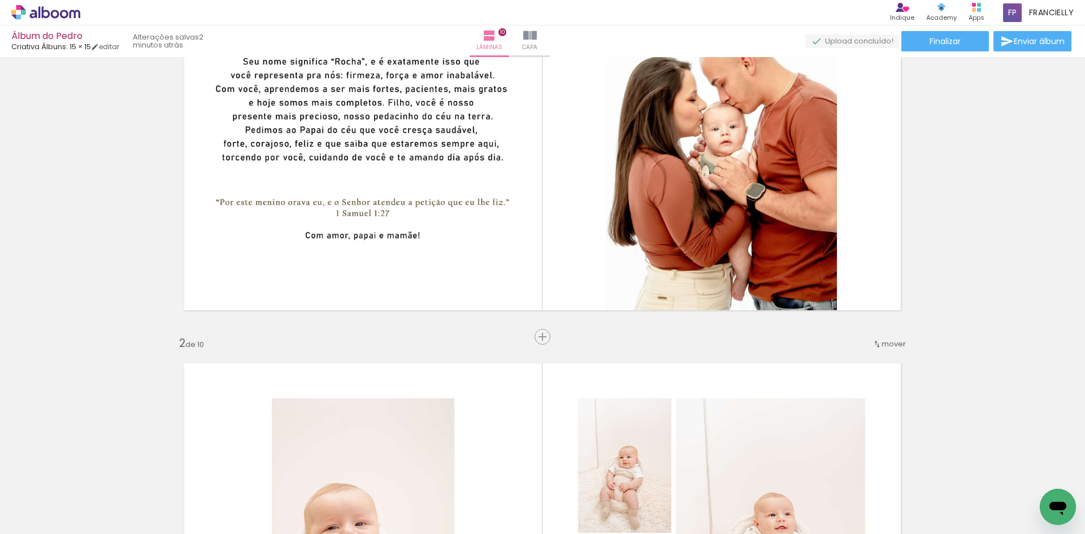
scroll to position [2, 0]
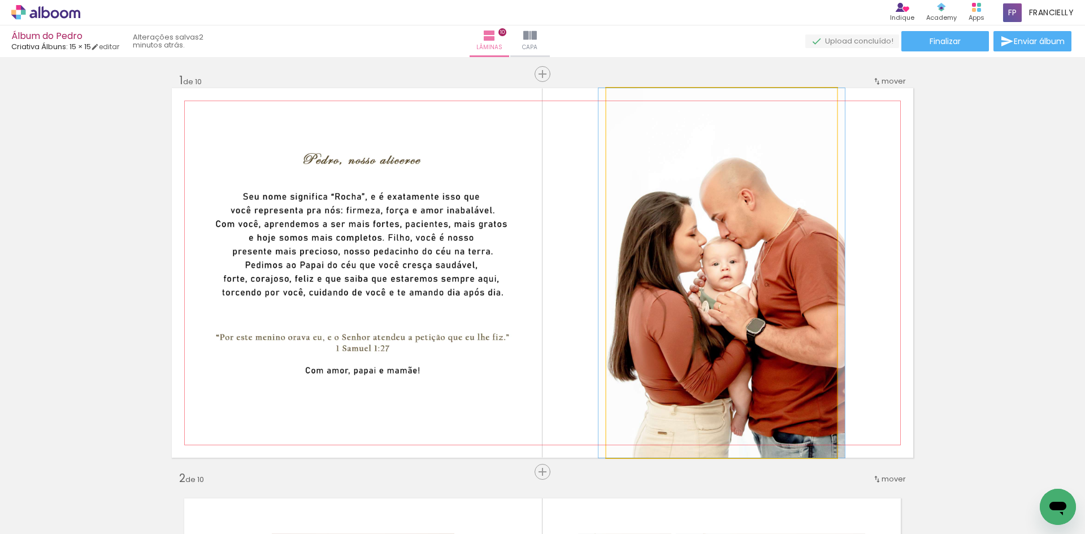
click at [728, 286] on quentale-photo at bounding box center [722, 273] width 231 height 370
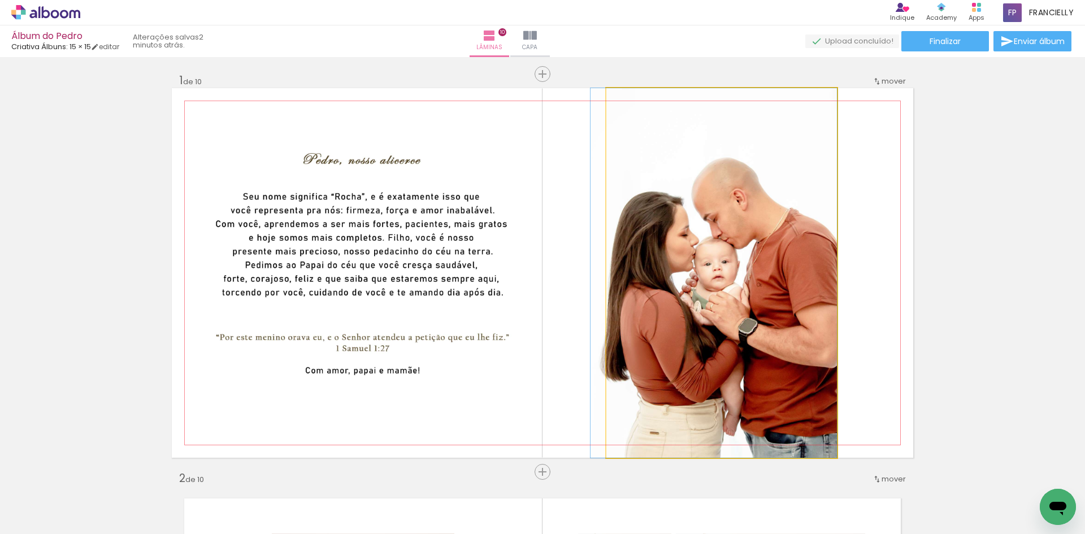
drag, startPoint x: 691, startPoint y: 280, endPoint x: 937, endPoint y: 252, distance: 247.6
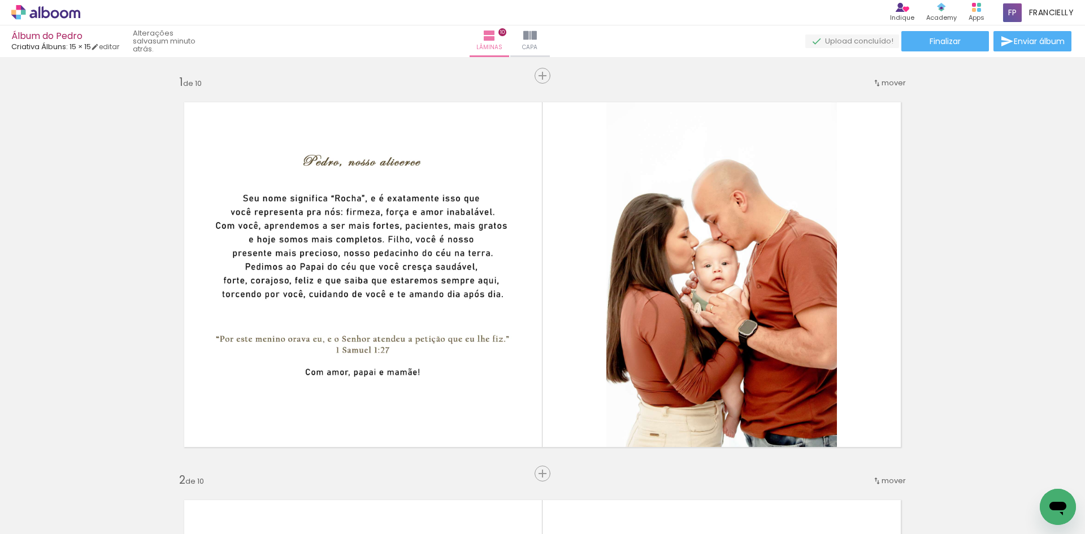
scroll to position [2, 0]
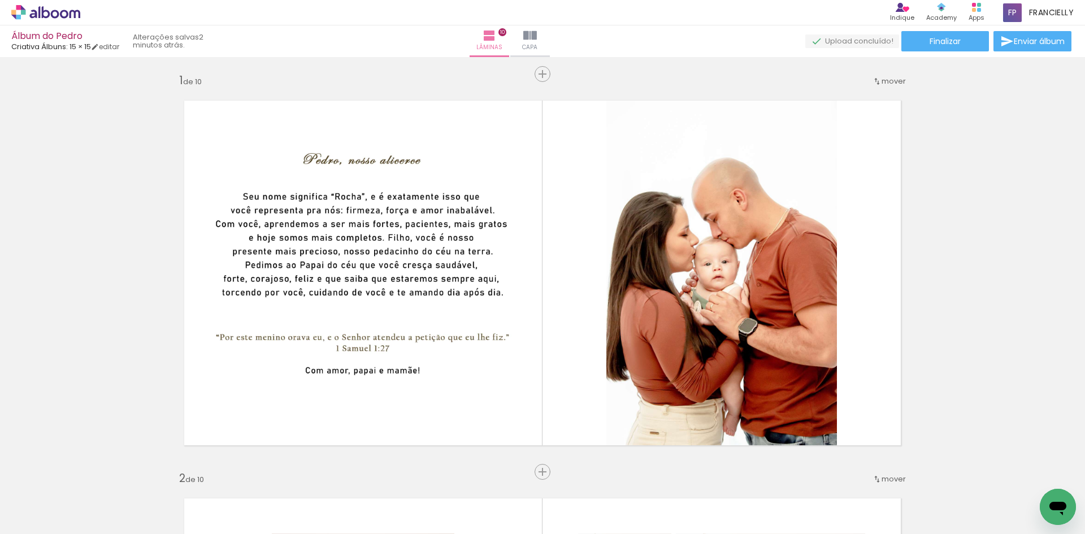
click at [51, 11] on icon at bounding box center [45, 12] width 69 height 15
